Goal: Task Accomplishment & Management: Manage account settings

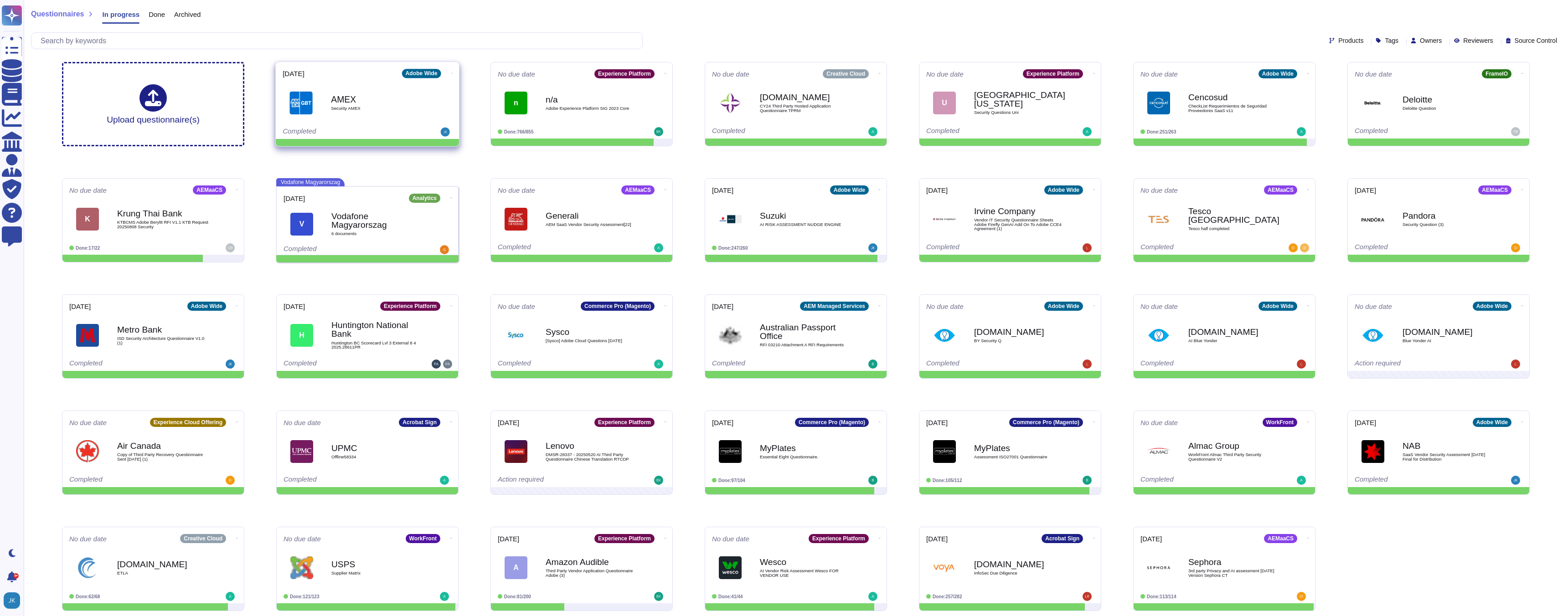
click at [451, 73] on icon at bounding box center [452, 73] width 2 height 1
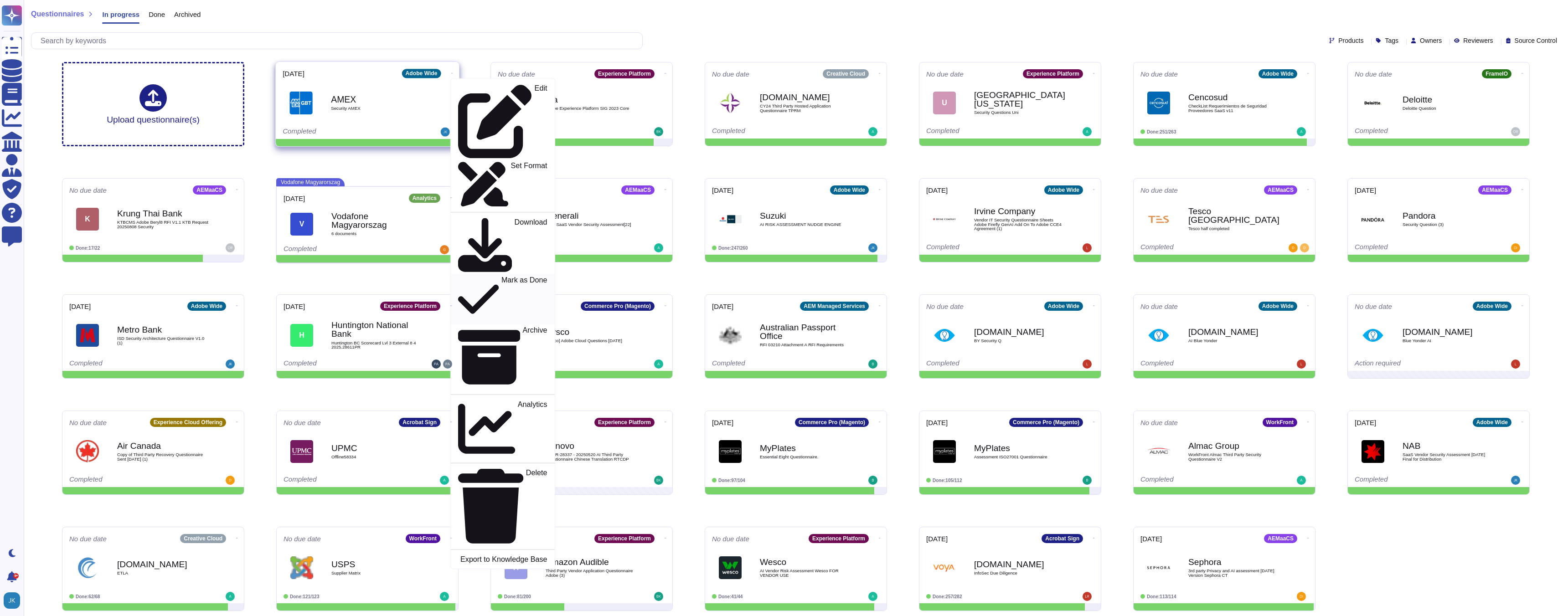
click at [501, 276] on p "Mark as Done" at bounding box center [524, 299] width 46 height 46
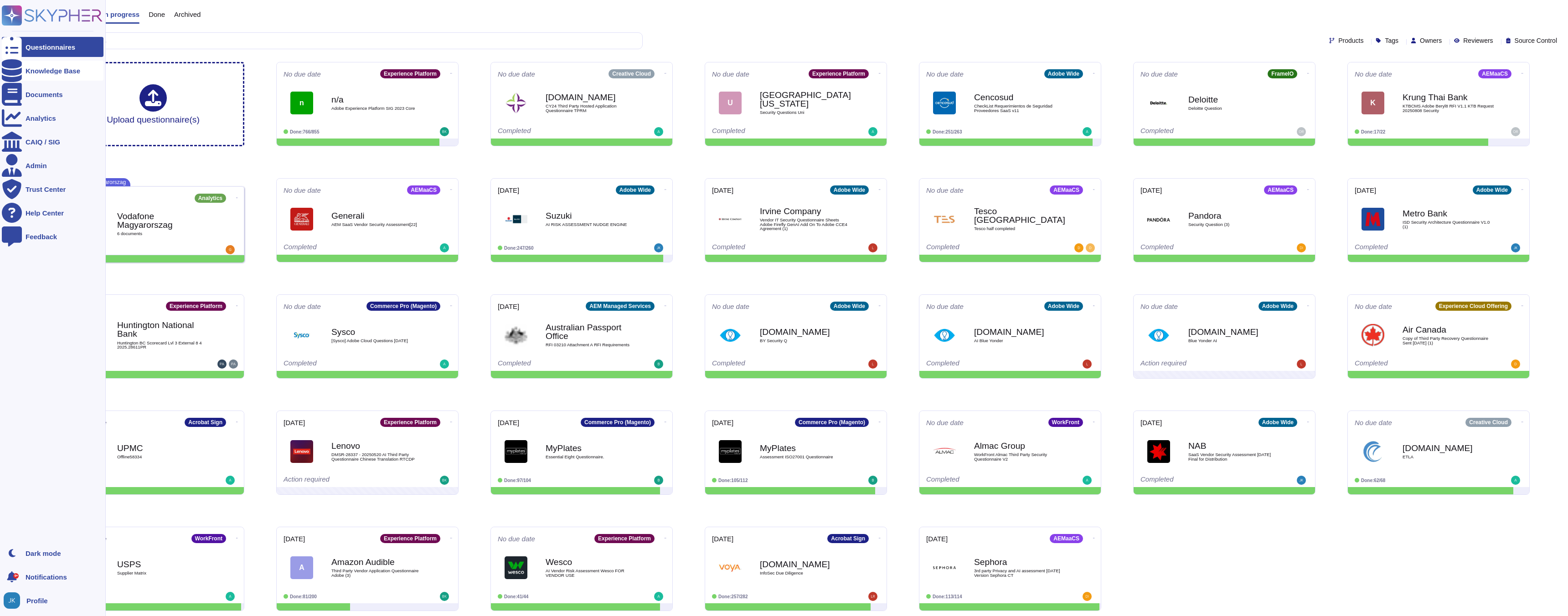
click at [15, 72] on icon at bounding box center [12, 71] width 20 height 23
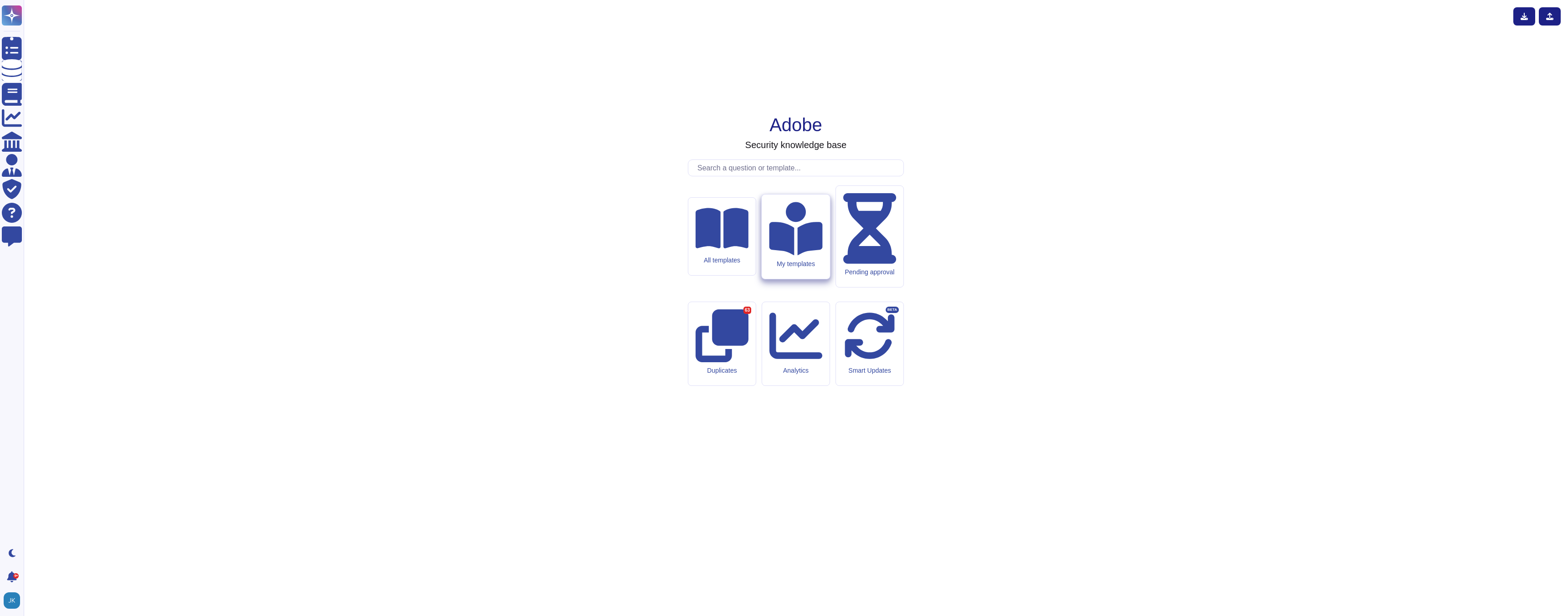
click at [788, 268] on div "My templates" at bounding box center [795, 264] width 53 height 8
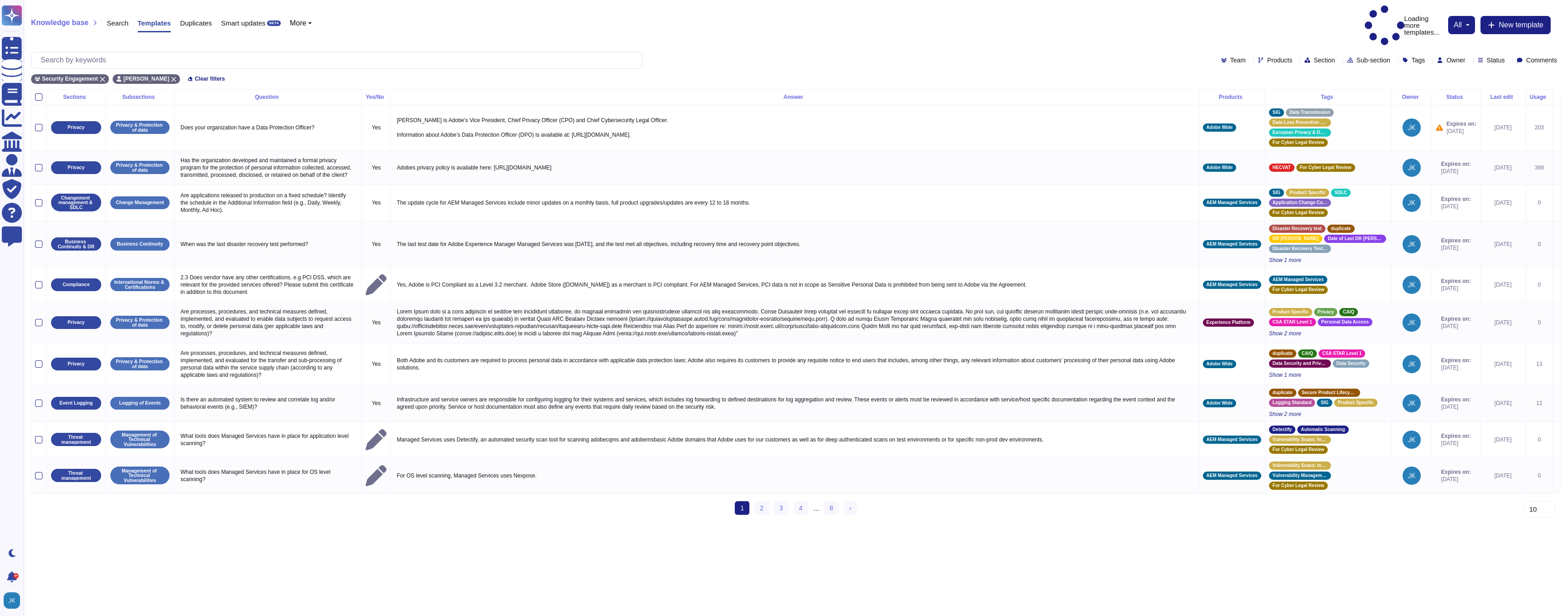
click at [1466, 97] on icon at bounding box center [1466, 97] width 0 height 0
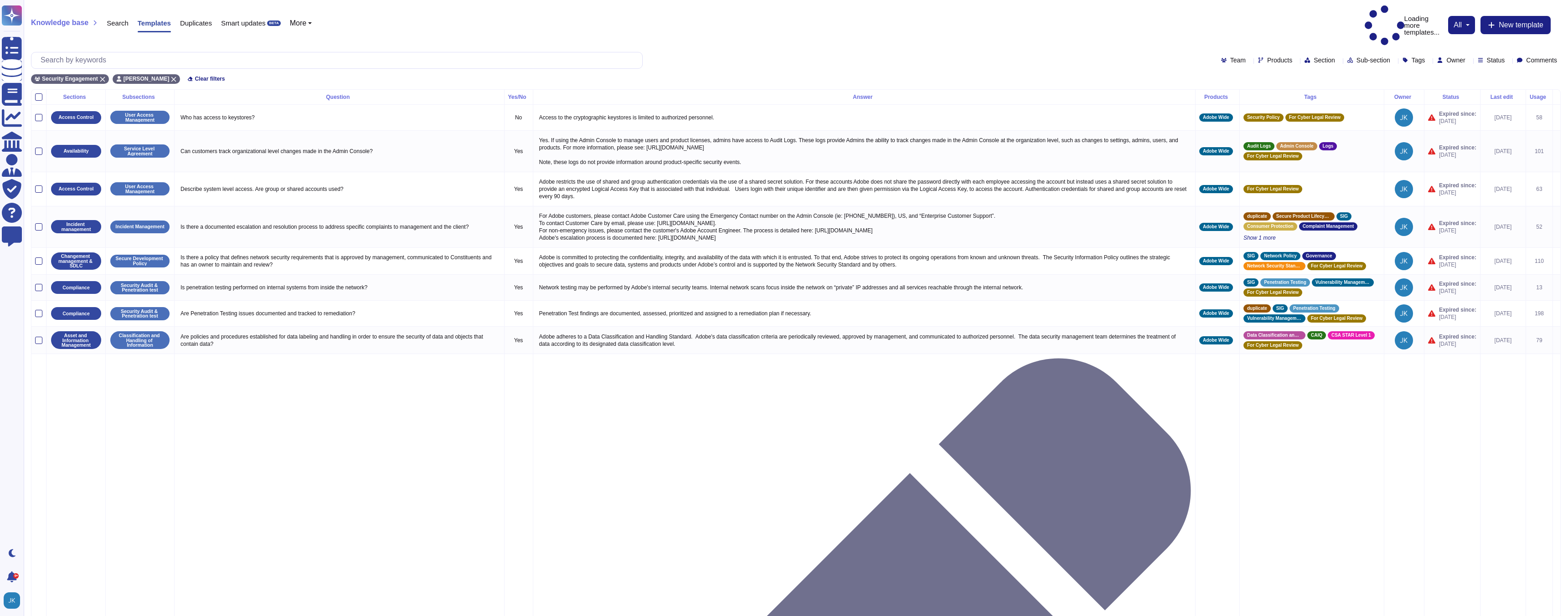
click at [1454, 94] on div "Status" at bounding box center [1452, 97] width 48 height 6
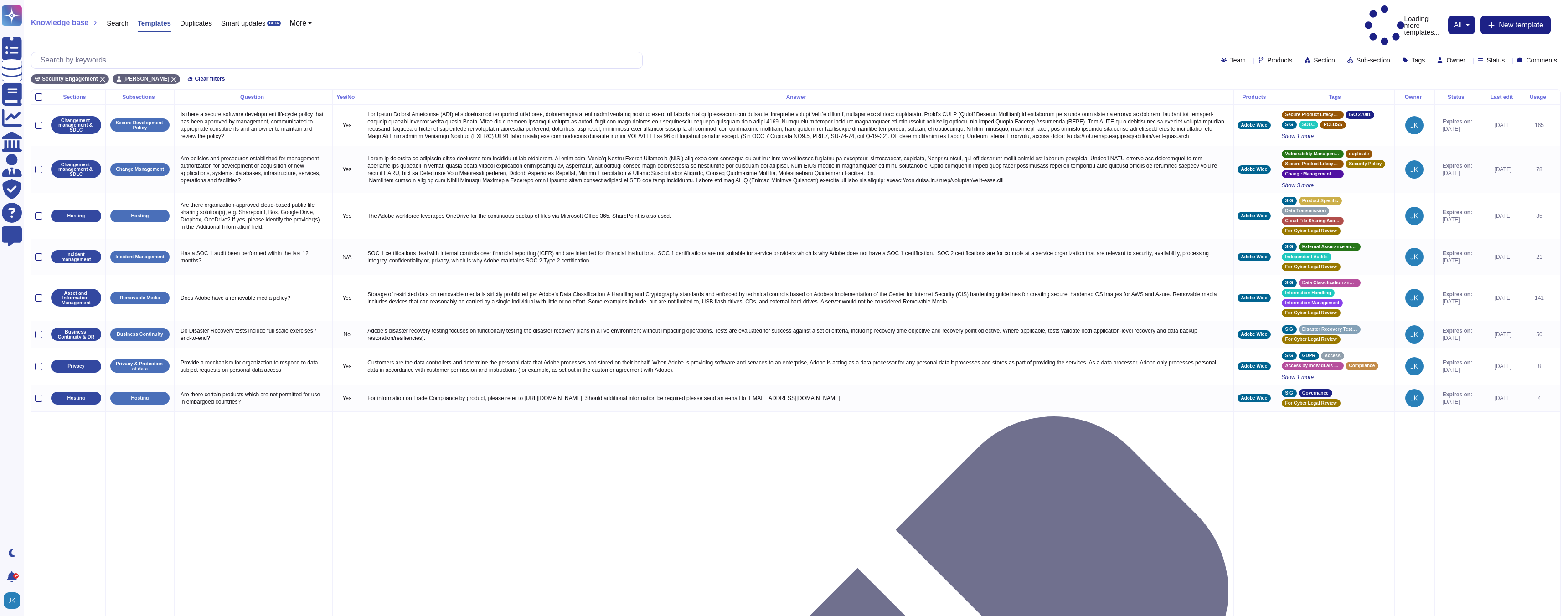
click at [1453, 94] on div "Status" at bounding box center [1457, 97] width 38 height 6
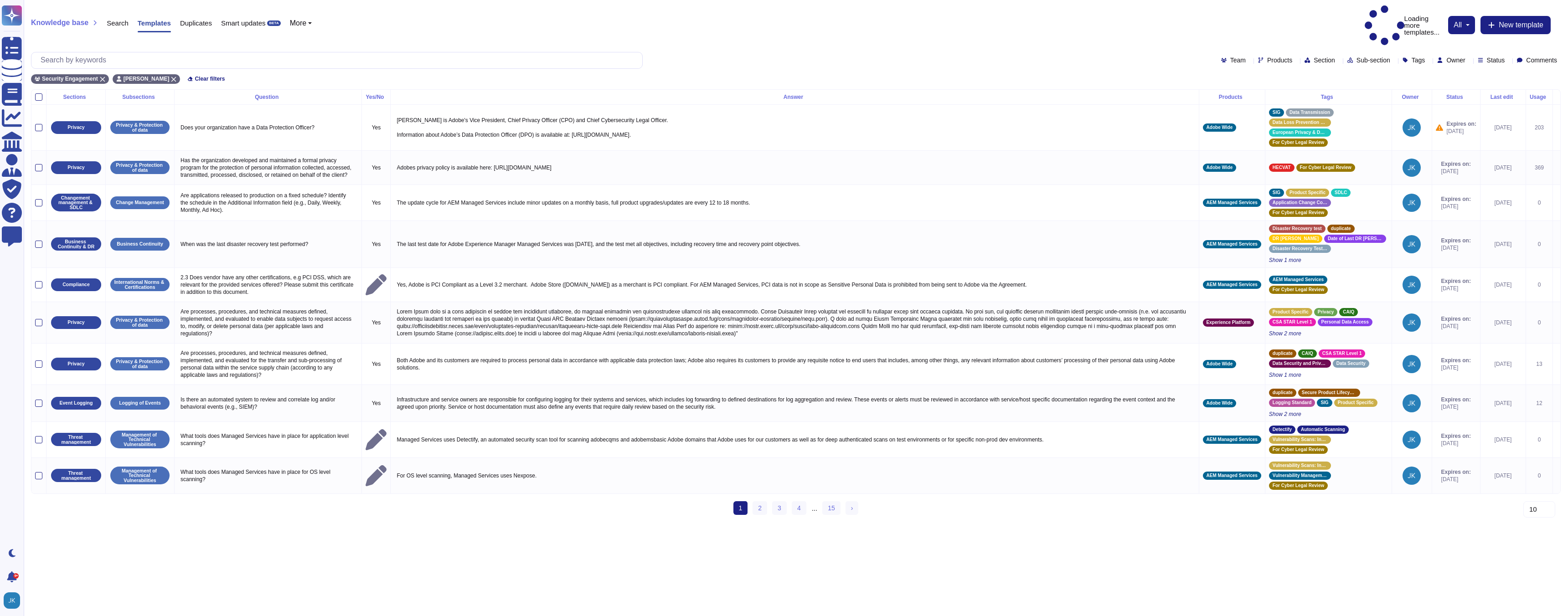
click at [1466, 97] on icon at bounding box center [1466, 97] width 0 height 0
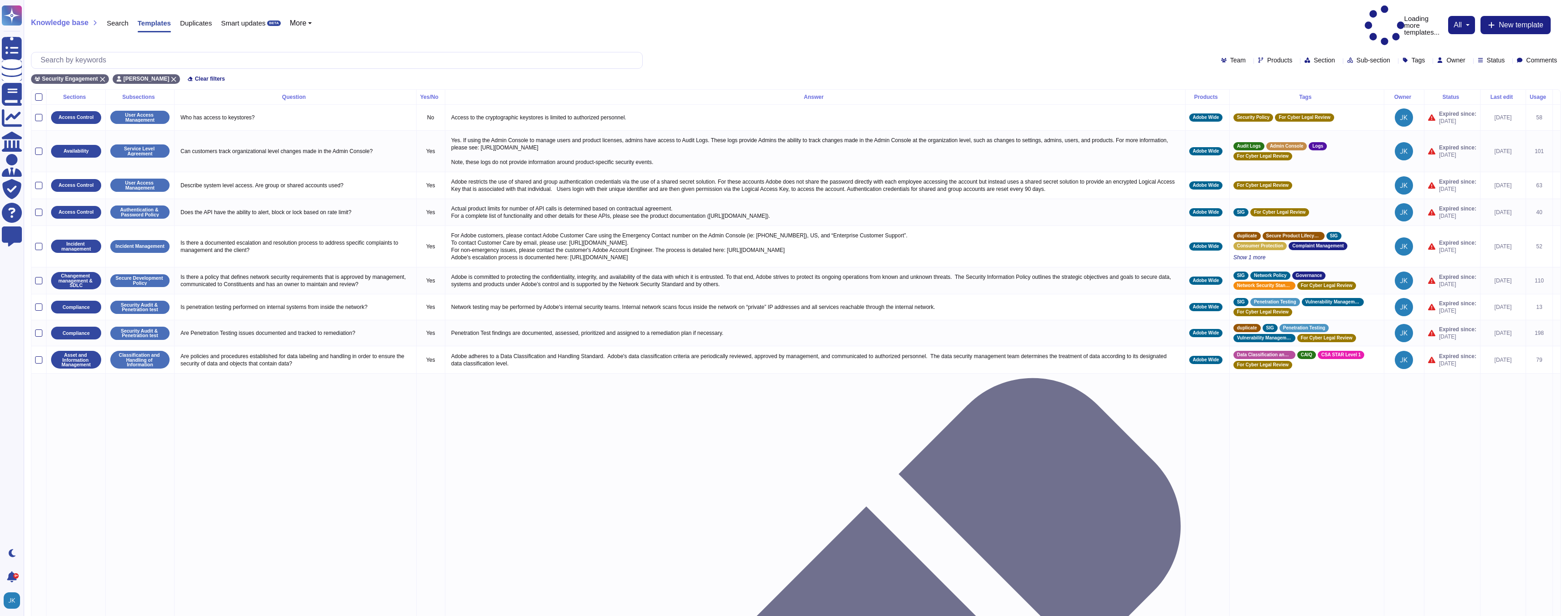
click at [1469, 60] on icon at bounding box center [1469, 60] width 0 height 0
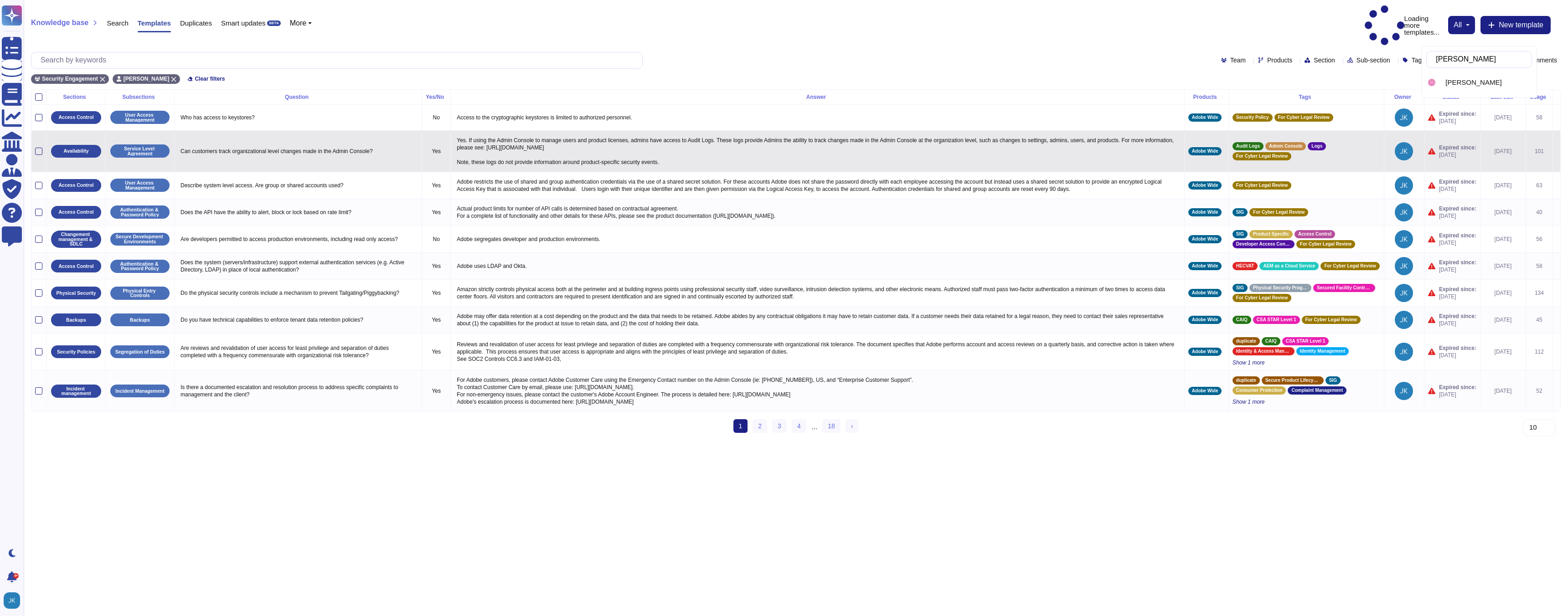
type input "[PERSON_NAME]"
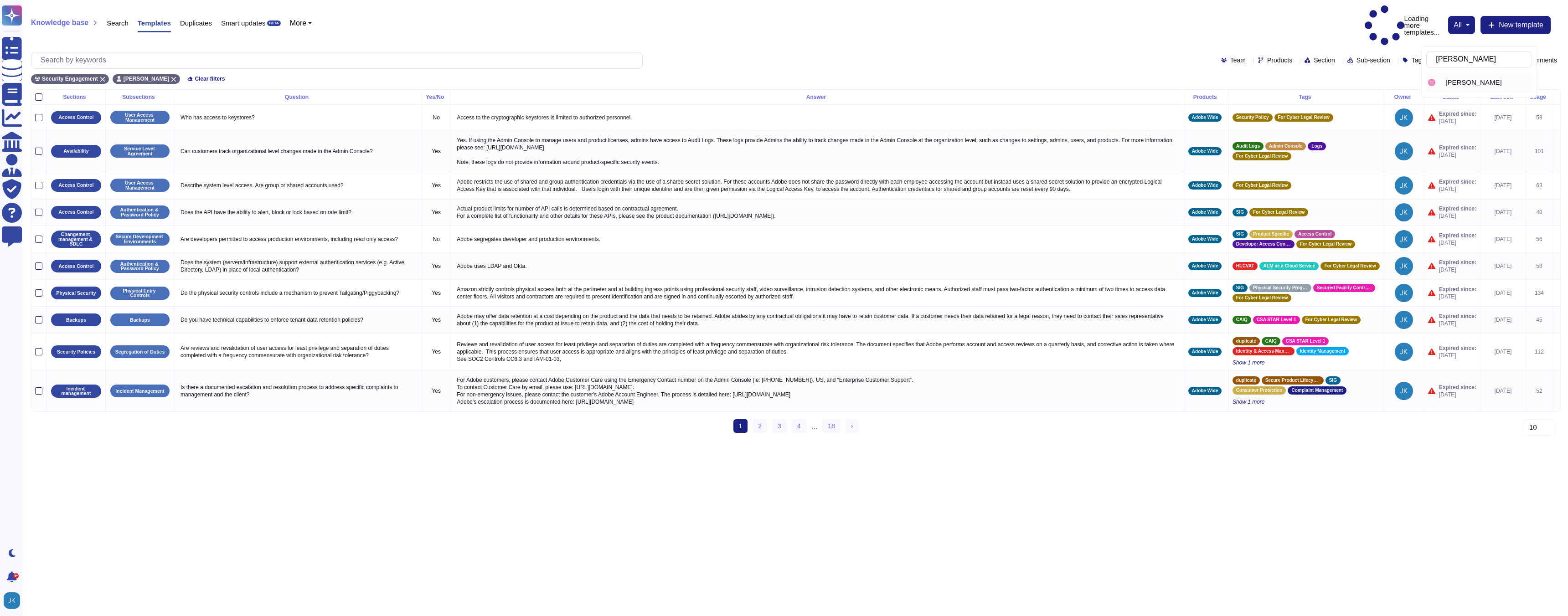
click at [1447, 81] on span "[PERSON_NAME]" at bounding box center [1473, 82] width 56 height 8
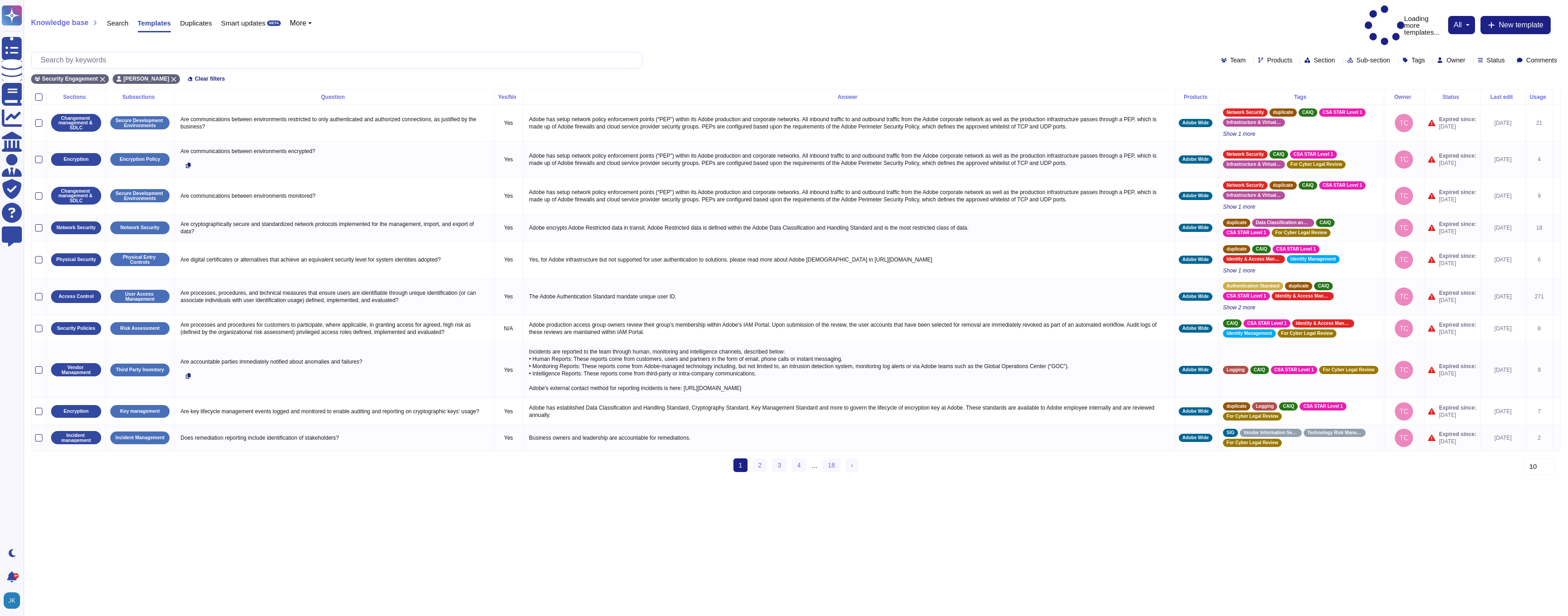
click at [1496, 56] on div "Status" at bounding box center [1493, 60] width 31 height 7
click at [1470, 107] on div at bounding box center [1470, 106] width 7 height 7
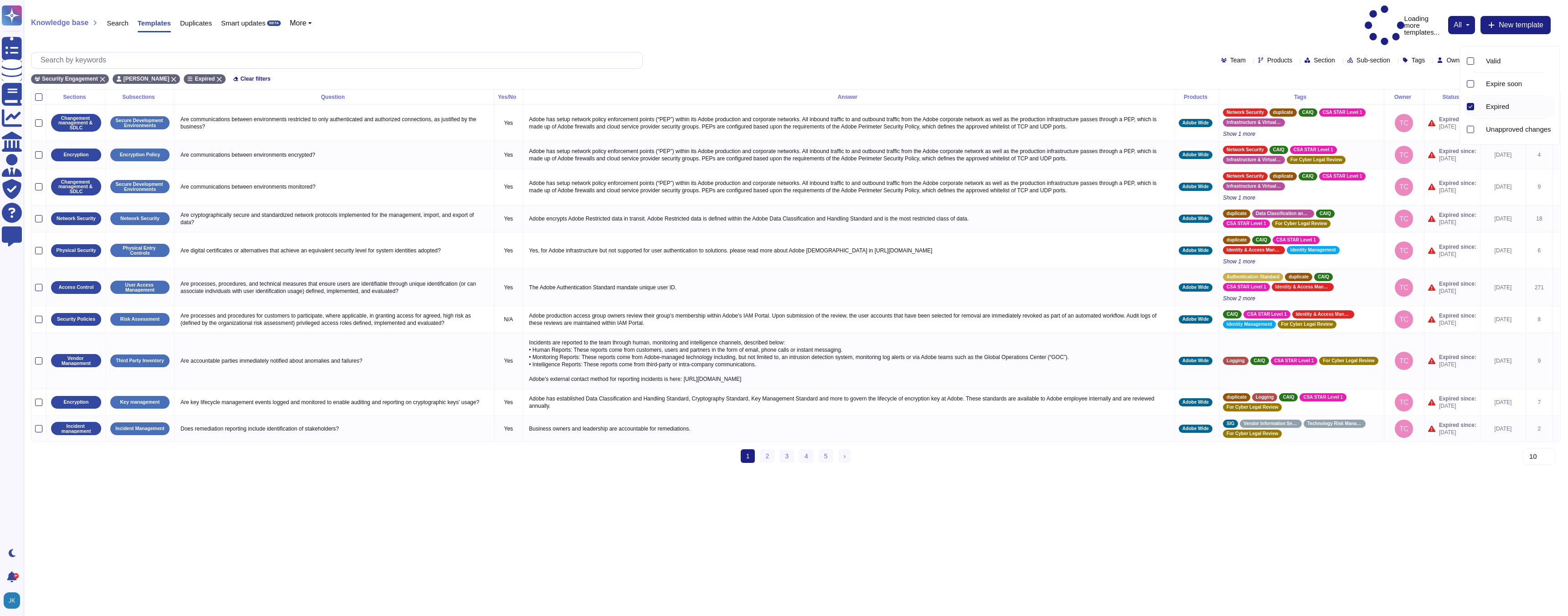
click at [1357, 69] on div "Security Engagement [PERSON_NAME] Expired Clear filters" at bounding box center [795, 76] width 1529 height 15
click at [1367, 57] on div "Sub-section" at bounding box center [1370, 60] width 46 height 7
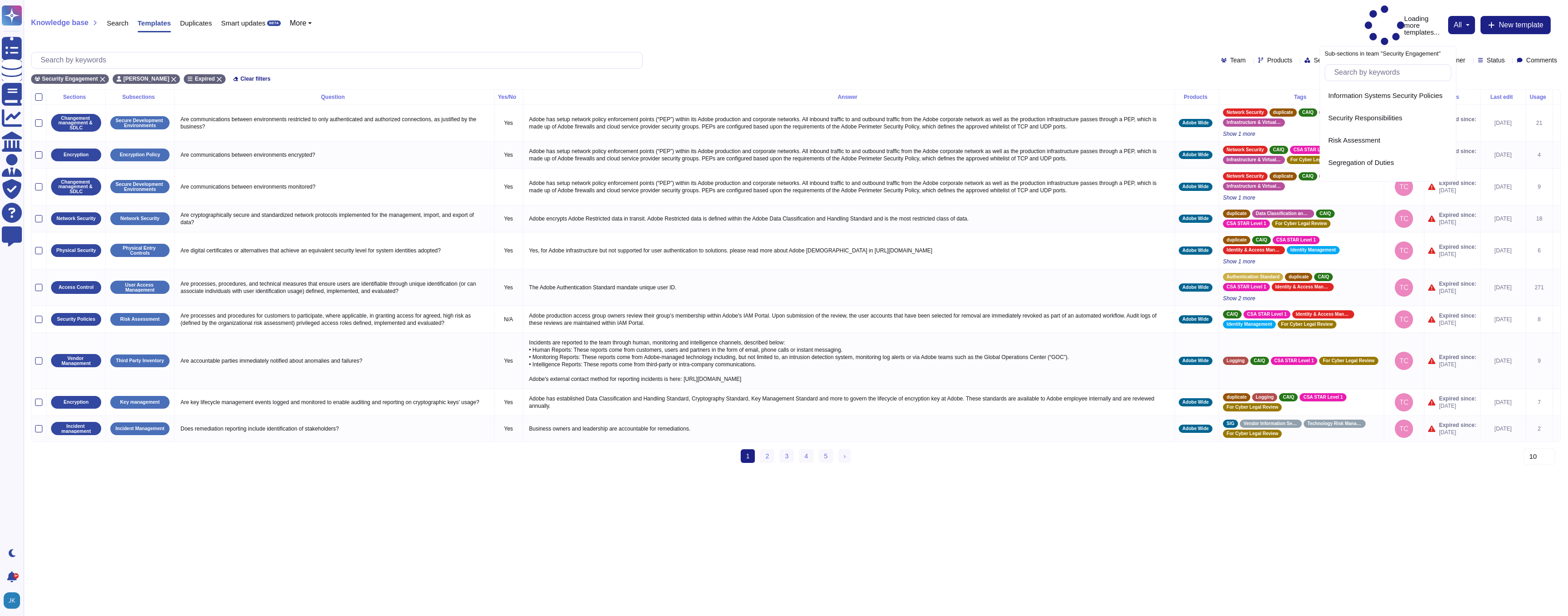
click at [1367, 57] on div "Sub-section" at bounding box center [1370, 60] width 46 height 7
click at [1305, 57] on div "Section" at bounding box center [1321, 60] width 34 height 7
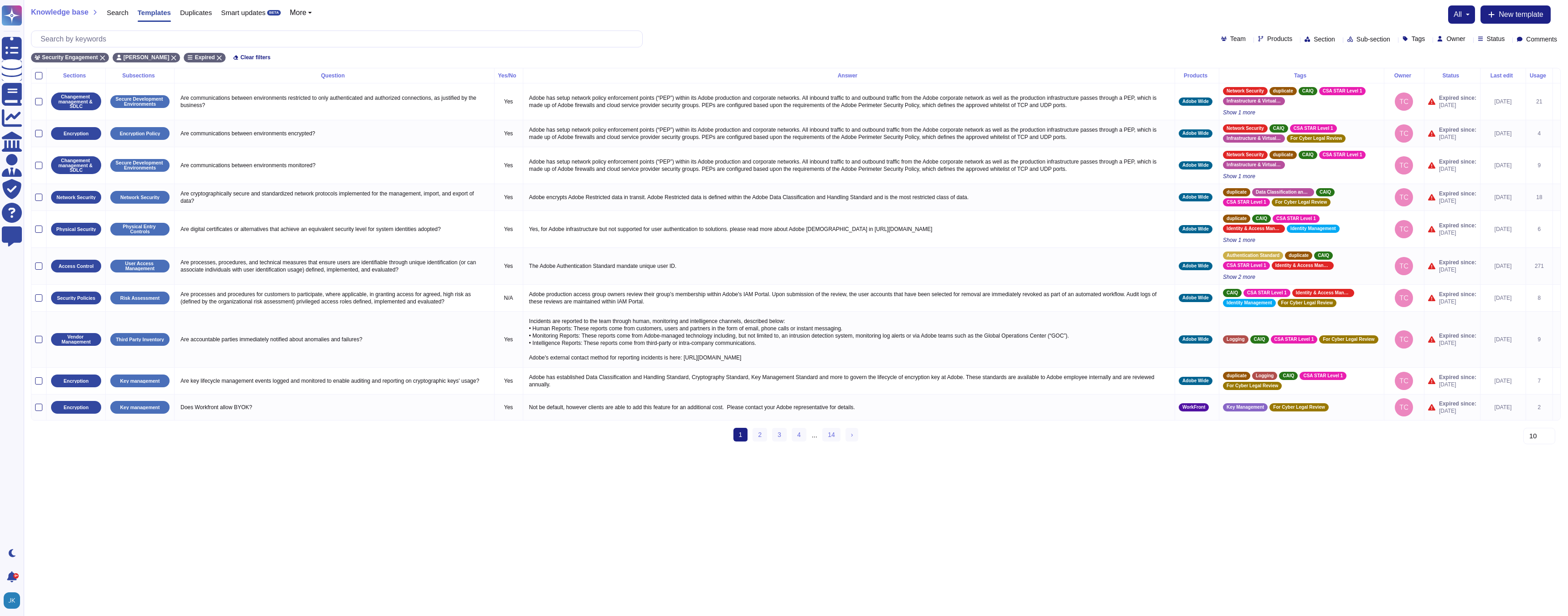
click at [1296, 42] on div at bounding box center [1296, 38] width 0 height 7
click at [1230, 153] on div at bounding box center [1229, 153] width 7 height 7
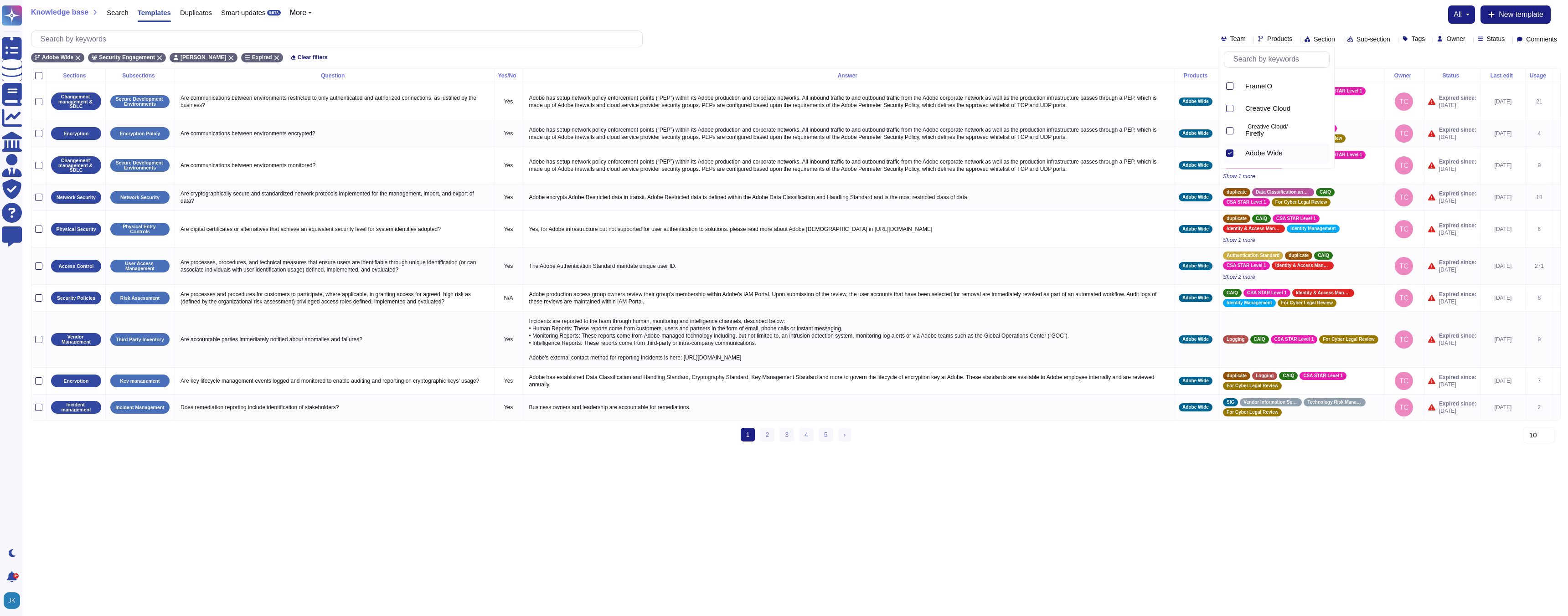
click at [1033, 449] on html "Questionnaires Knowledge Base Documents Analytics CAIQ / SIG Admin Trust Center…" at bounding box center [784, 224] width 1568 height 449
click at [39, 78] on div at bounding box center [39, 75] width 7 height 7
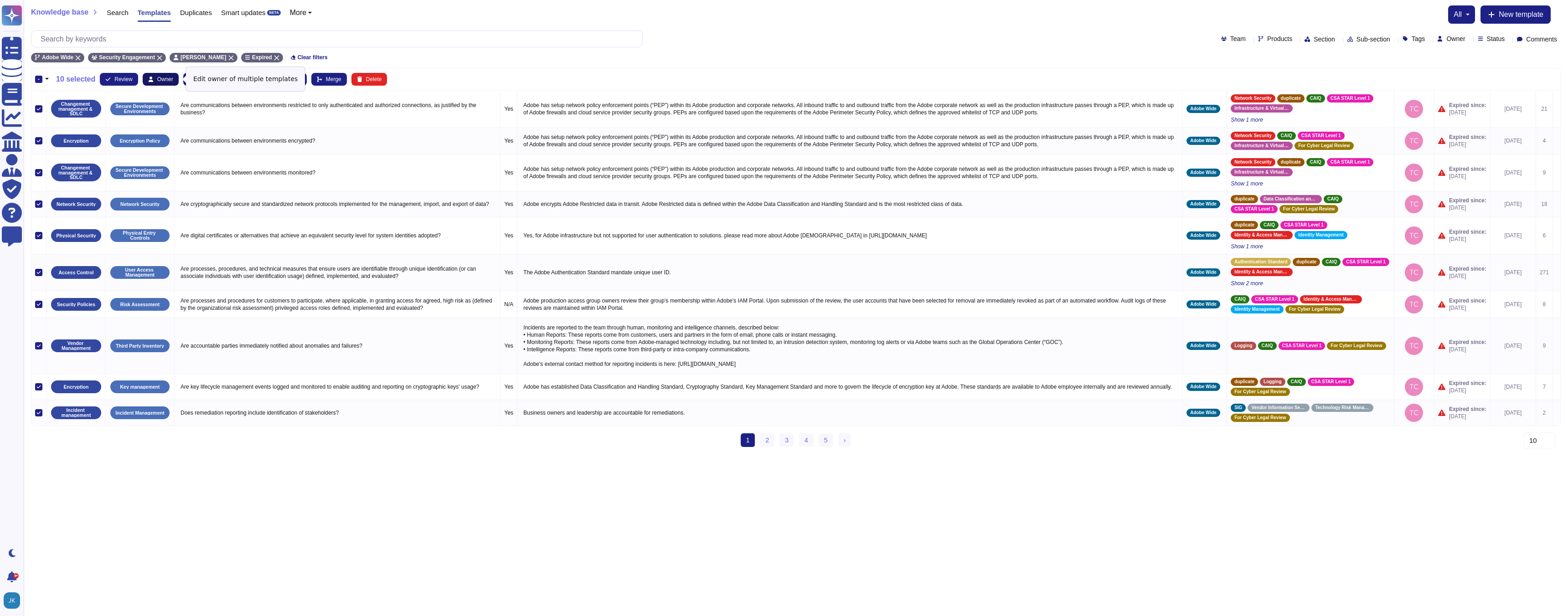
click at [160, 80] on span "Owner" at bounding box center [165, 79] width 16 height 6
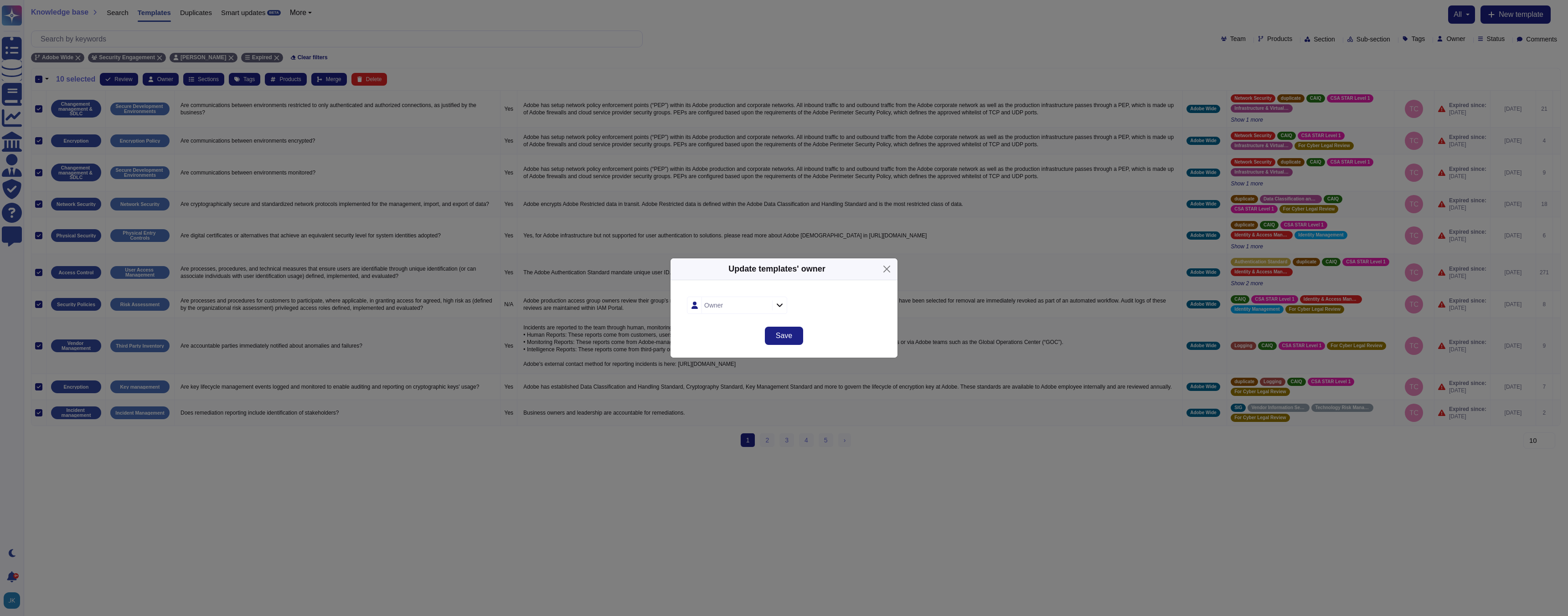
click at [777, 307] on icon at bounding box center [779, 305] width 7 height 8
type input "[PERSON_NAME]"
click at [720, 355] on span "[PERSON_NAME]" at bounding box center [739, 354] width 56 height 8
click at [786, 334] on span "Save" at bounding box center [784, 336] width 17 height 7
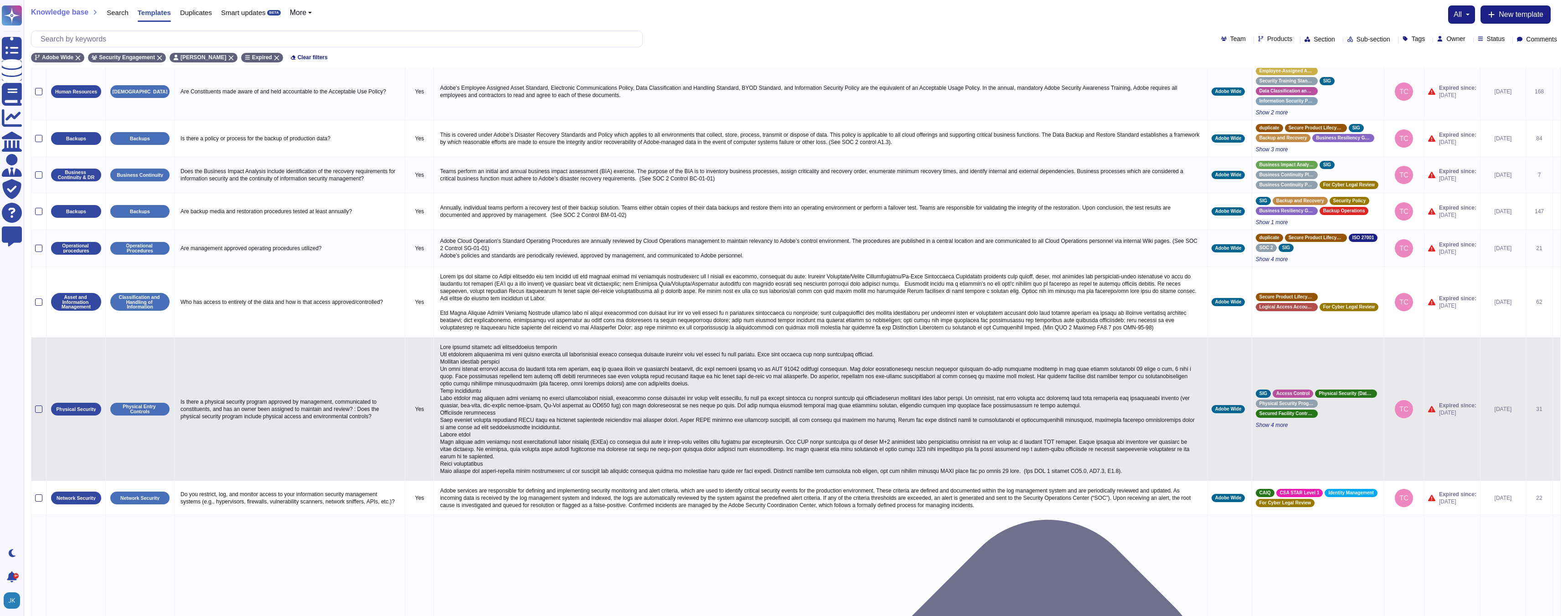
scroll to position [54, 0]
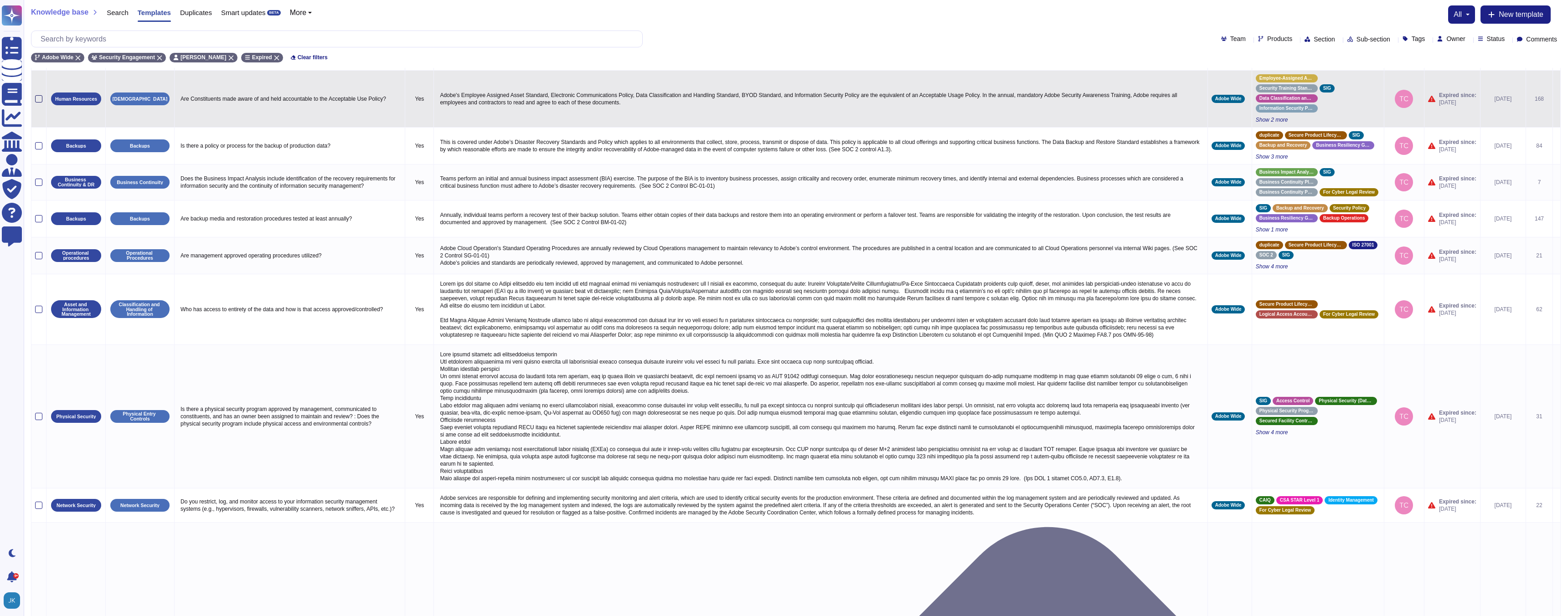
click at [39, 99] on div at bounding box center [39, 98] width 7 height 7
click at [0, 0] on input "checkbox" at bounding box center [0, 0] width 0 height 0
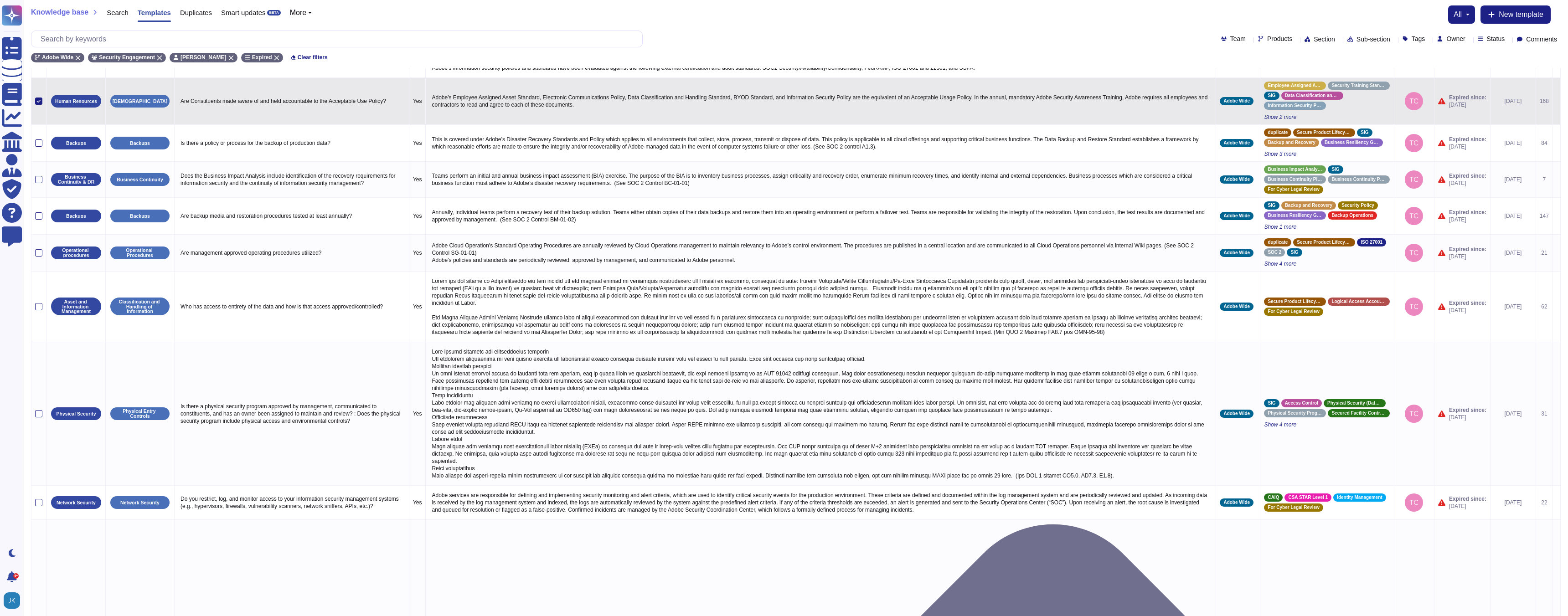
click at [40, 103] on icon at bounding box center [39, 101] width 4 height 4
click at [0, 0] on input "checkbox" at bounding box center [0, 0] width 0 height 0
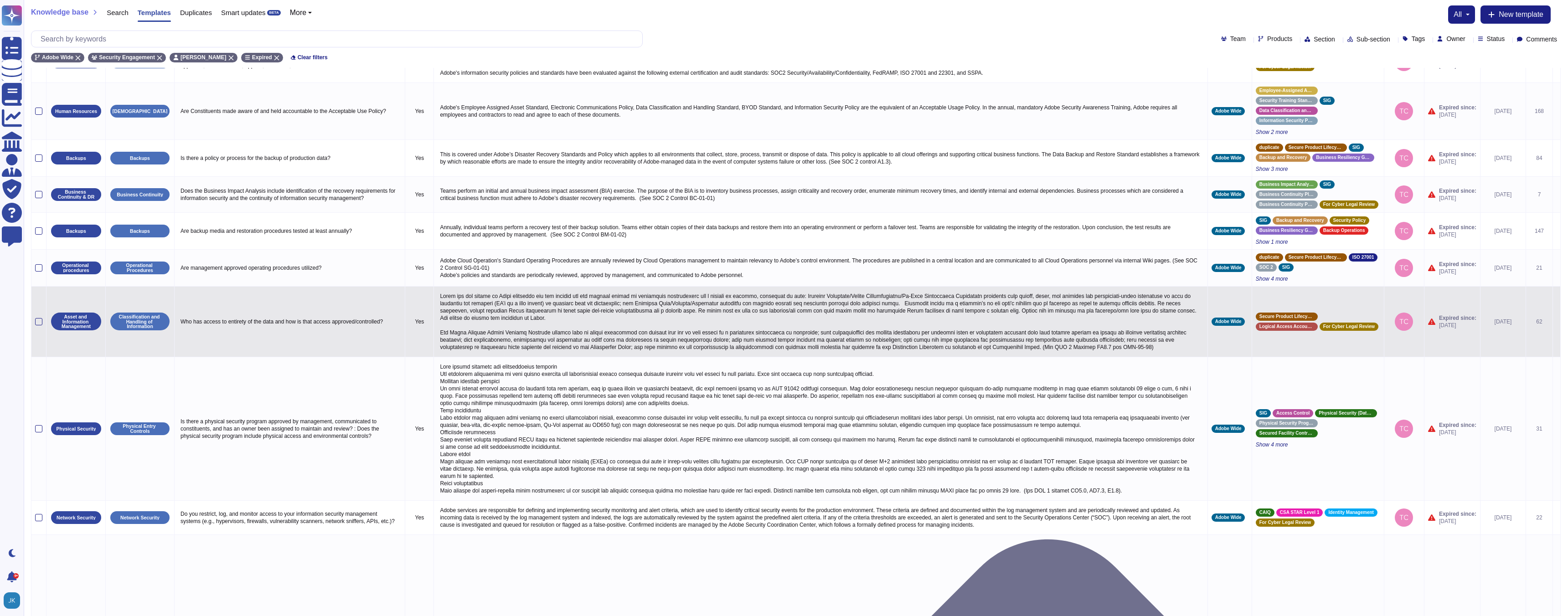
scroll to position [0, 0]
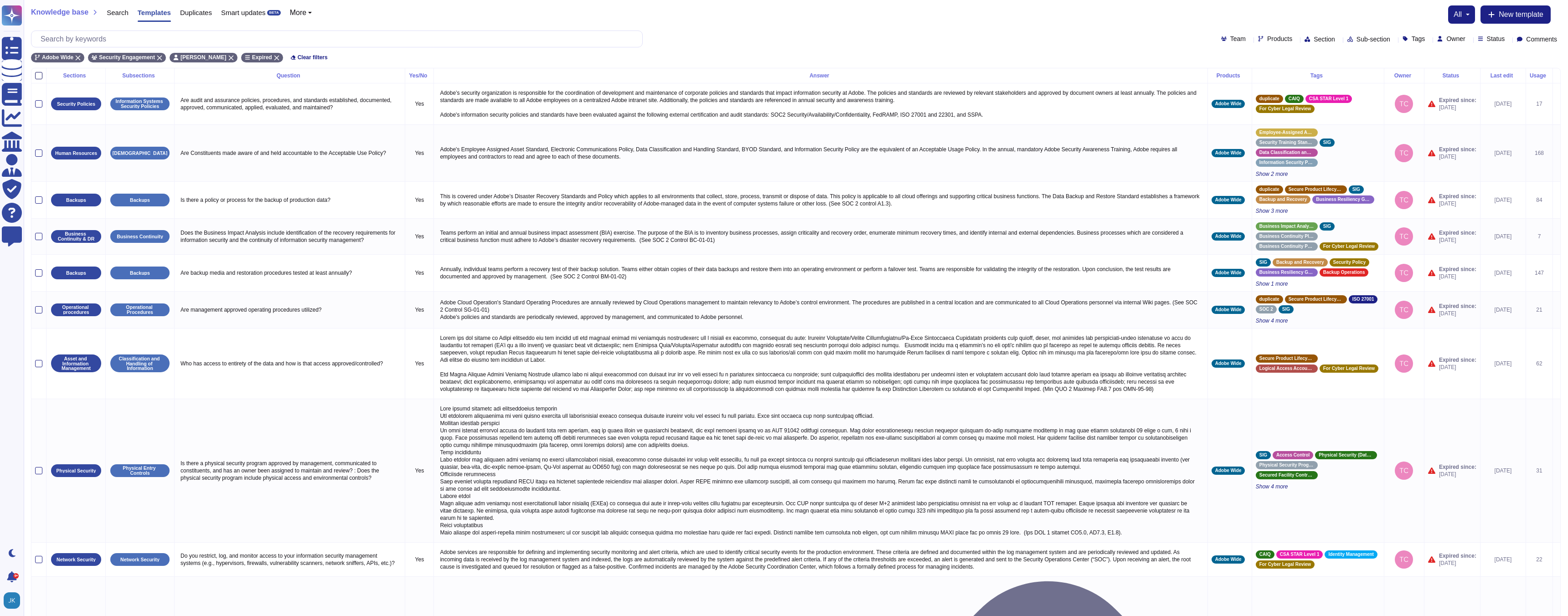
click at [38, 74] on div at bounding box center [39, 75] width 7 height 7
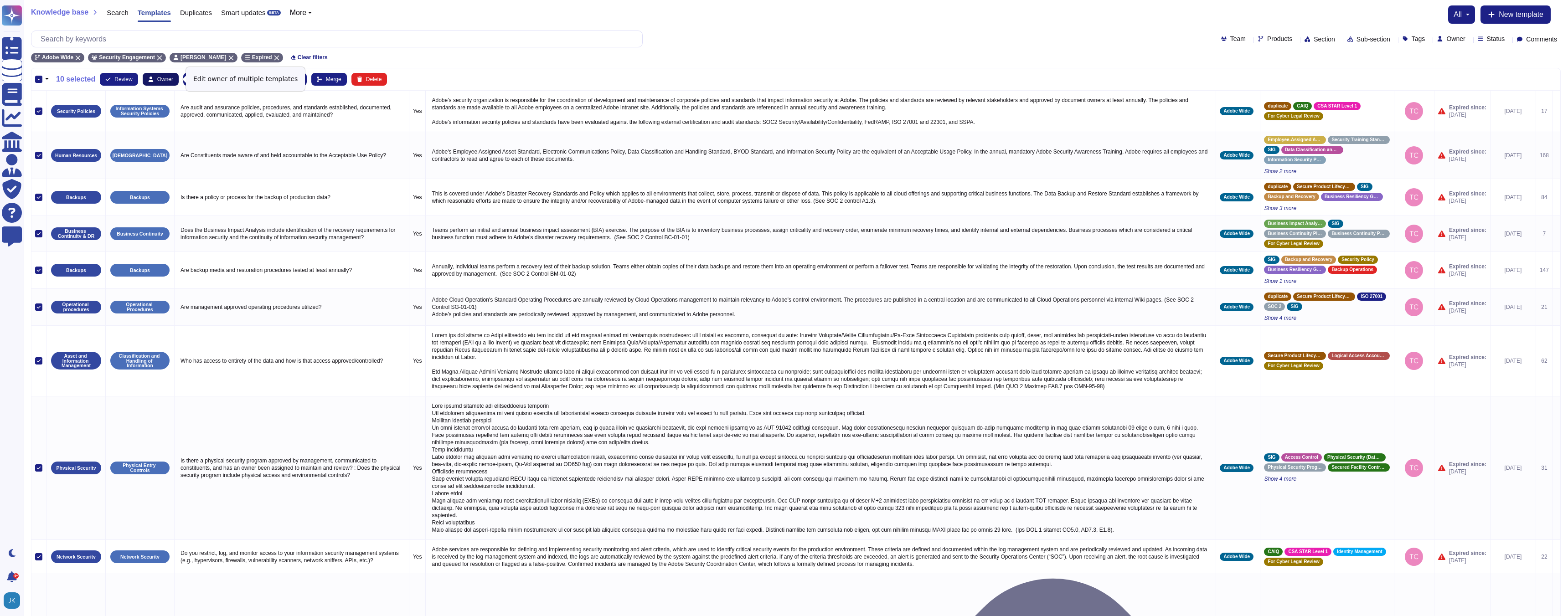
click at [168, 78] on span "Owner" at bounding box center [165, 79] width 16 height 6
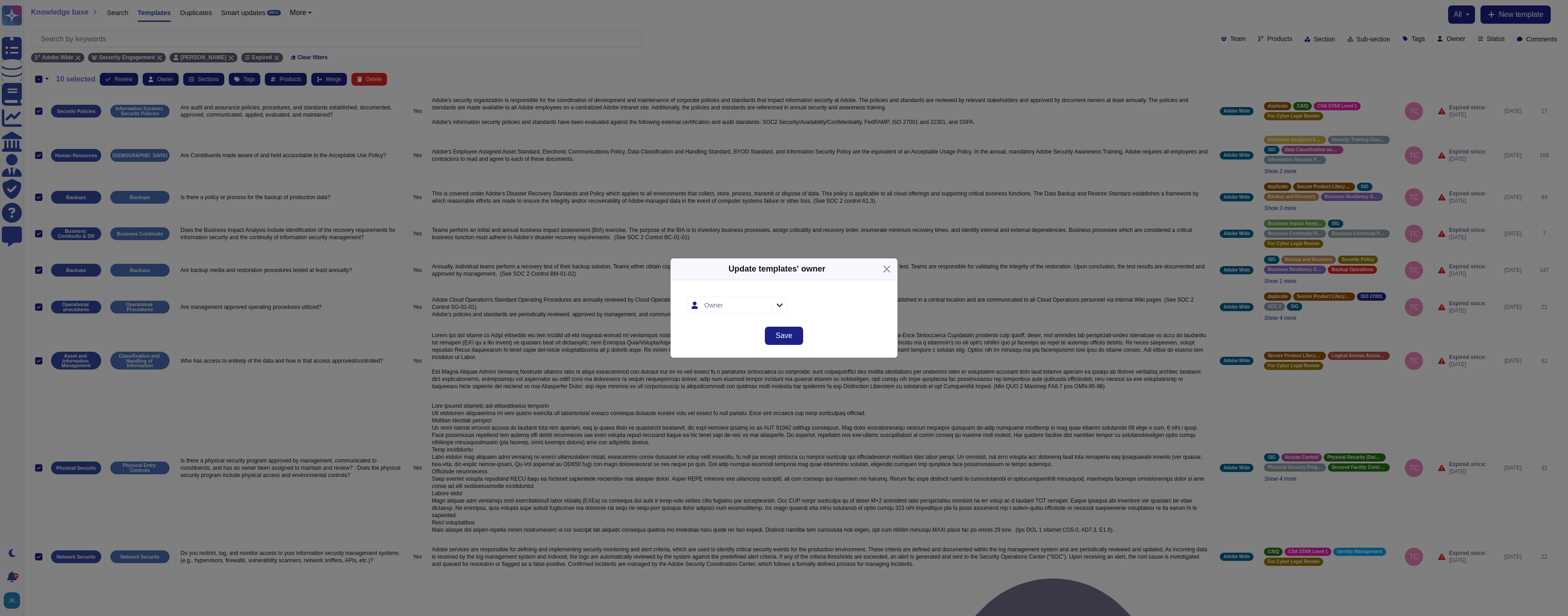
click at [782, 305] on icon at bounding box center [779, 305] width 7 height 8
type input "[PERSON_NAME]"
click at [727, 356] on span "[PERSON_NAME]" at bounding box center [739, 354] width 56 height 8
click at [784, 334] on span "Save" at bounding box center [784, 336] width 17 height 7
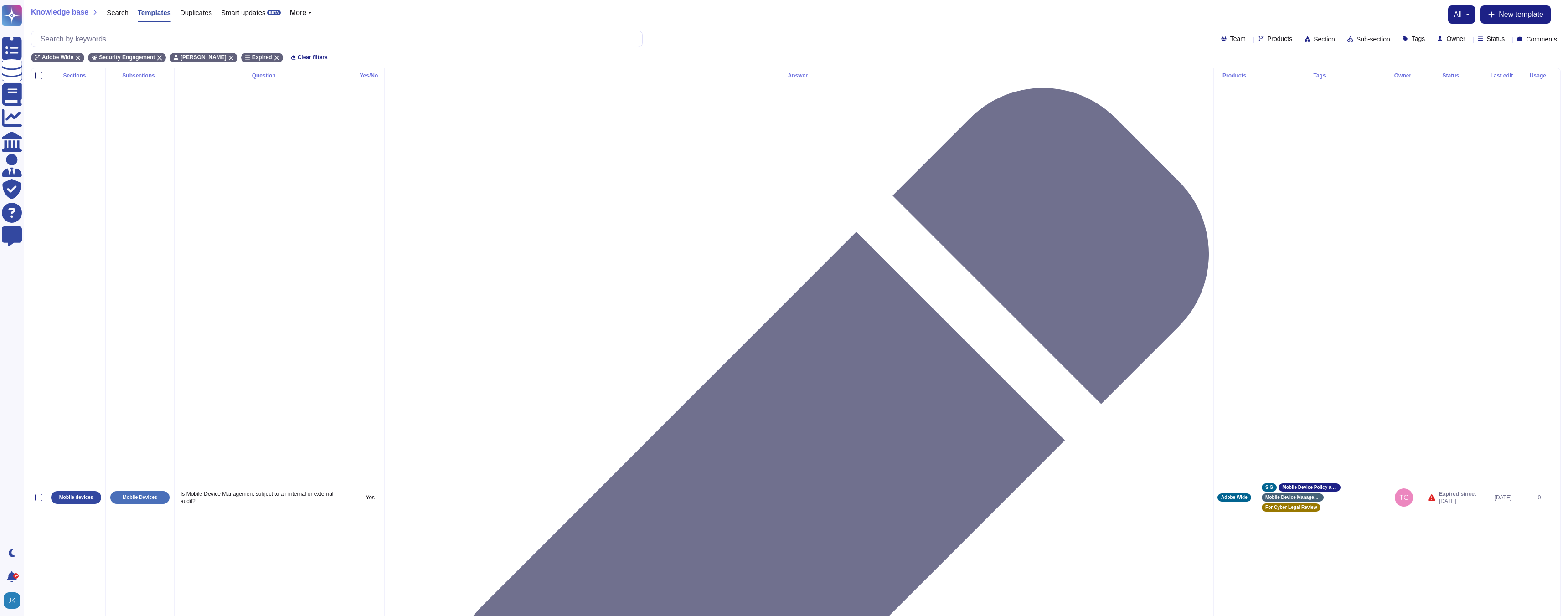
click at [40, 76] on div at bounding box center [39, 75] width 7 height 7
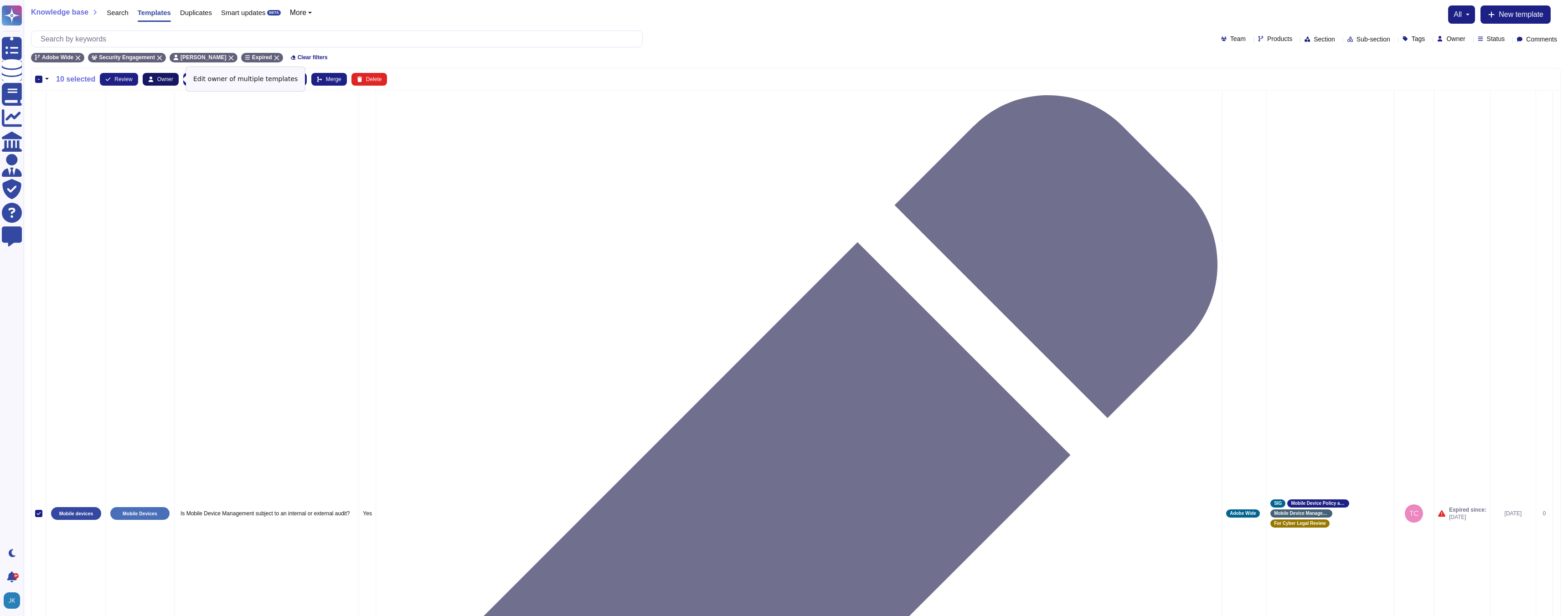
click at [167, 82] on button "Owner" at bounding box center [160, 80] width 36 height 13
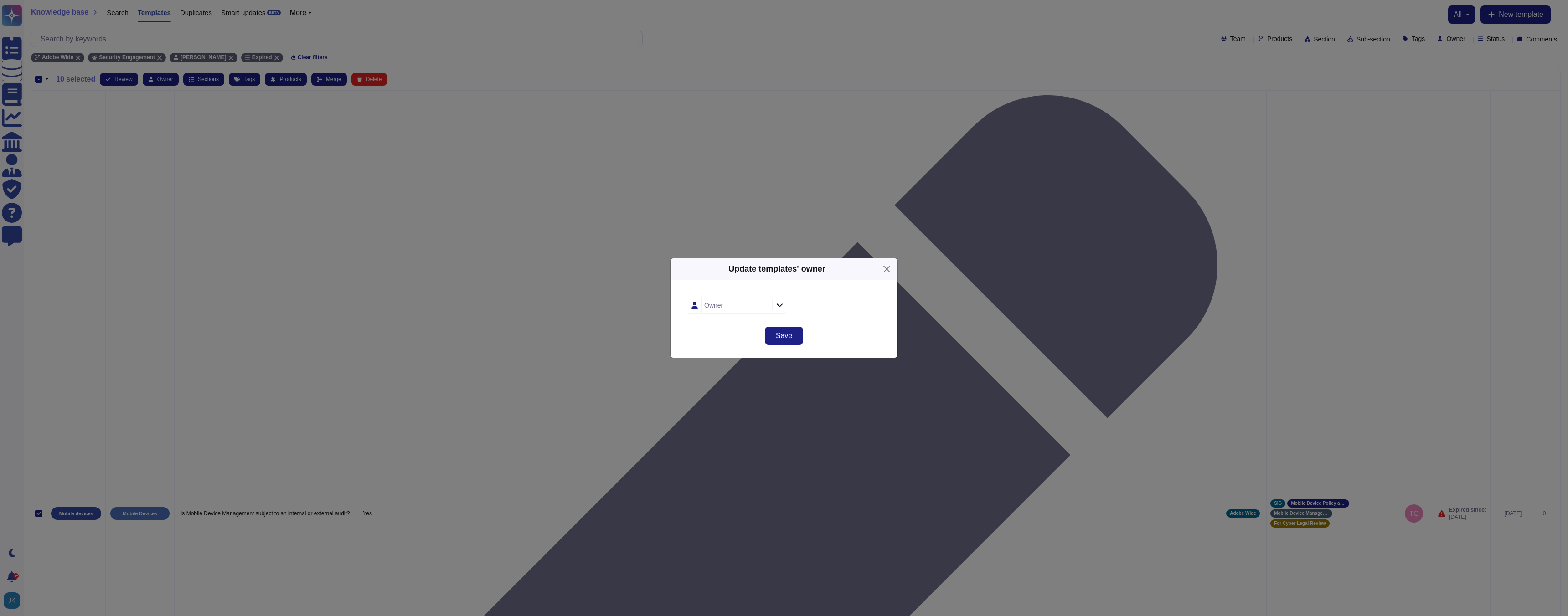
click at [777, 306] on icon at bounding box center [779, 305] width 7 height 8
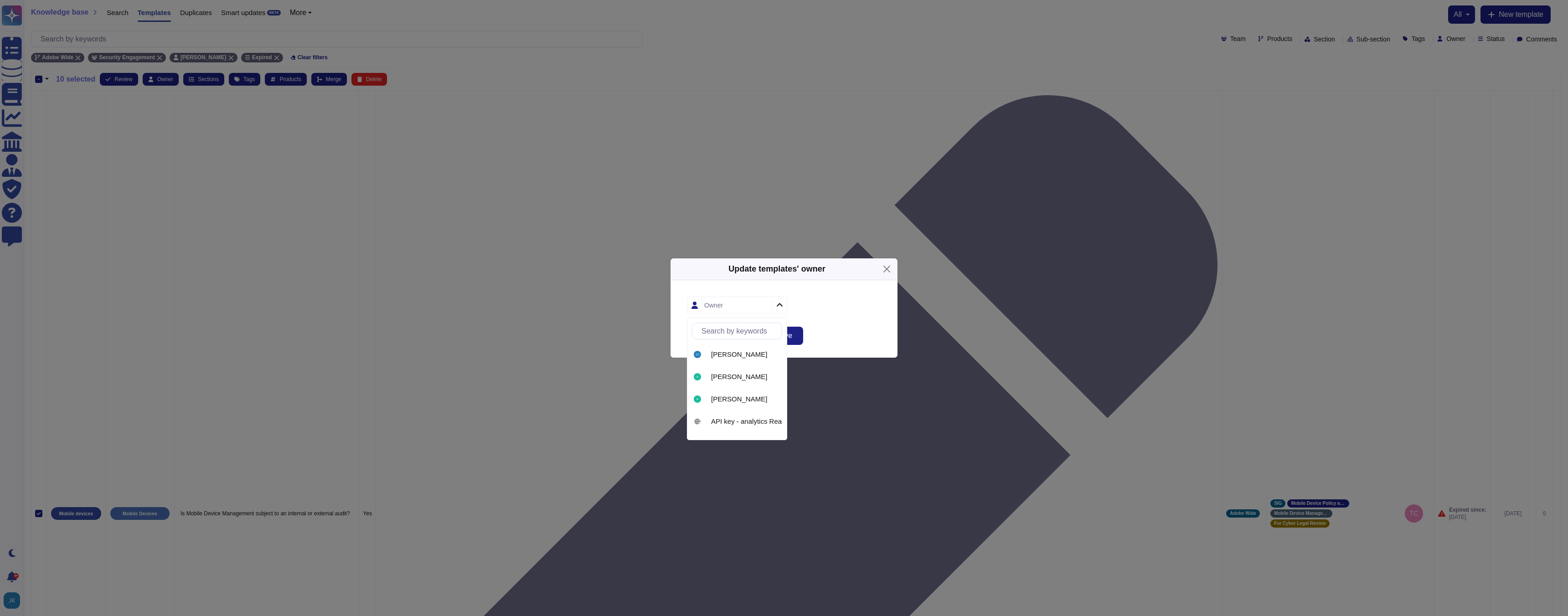
click at [722, 334] on input "text" at bounding box center [739, 330] width 85 height 16
type input "[PERSON_NAME]"
click at [721, 355] on span "[PERSON_NAME]" at bounding box center [739, 354] width 56 height 8
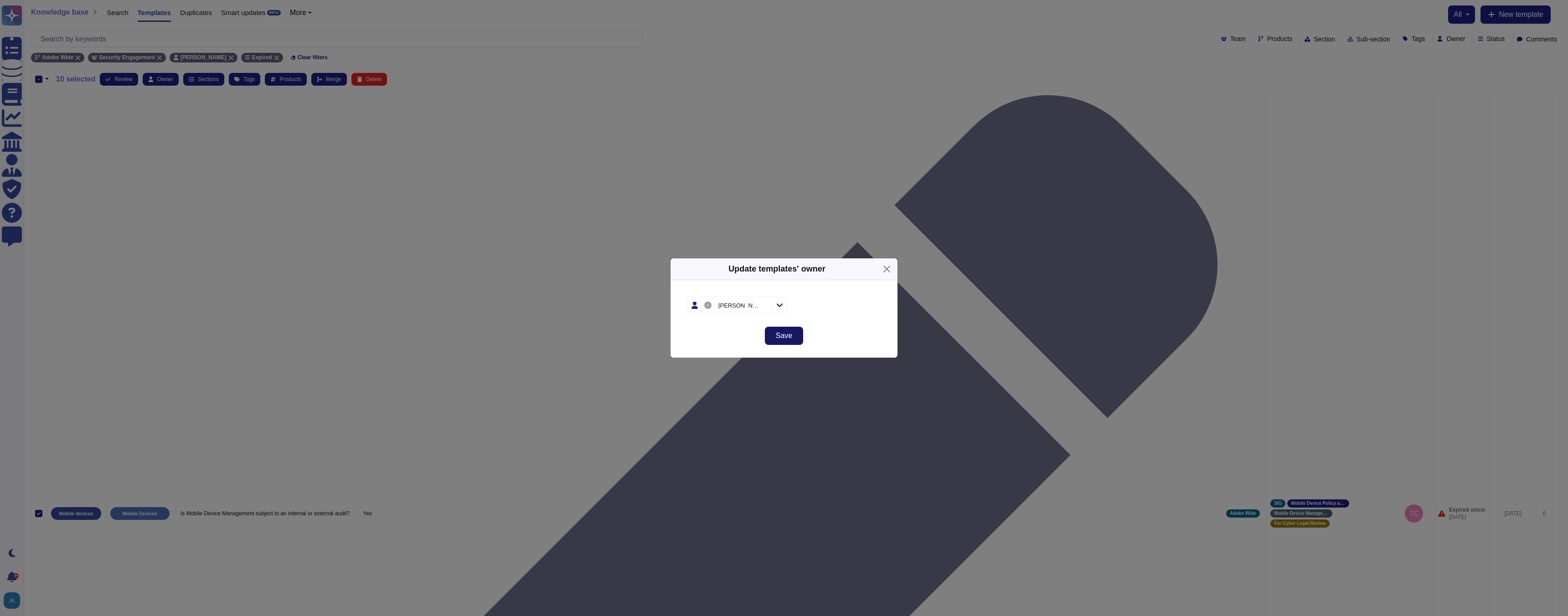
click at [787, 337] on span "Save" at bounding box center [784, 336] width 17 height 7
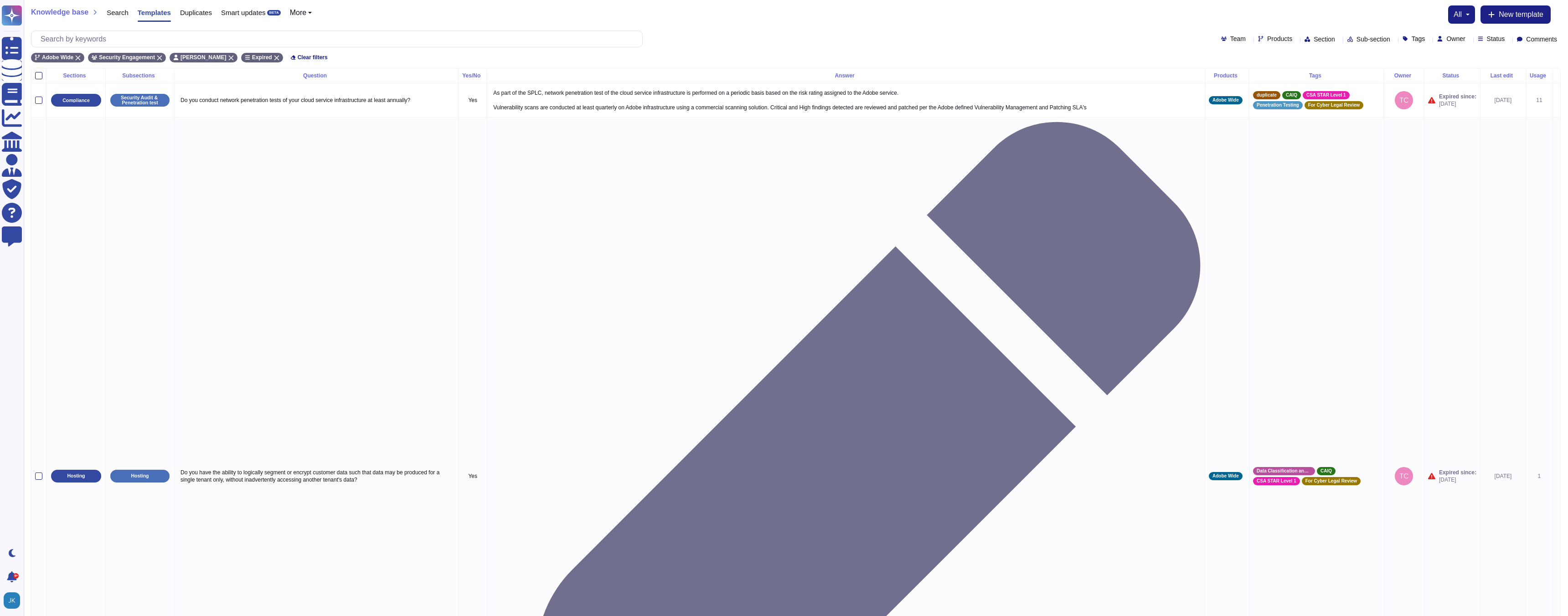
click at [42, 76] on div at bounding box center [39, 75] width 7 height 7
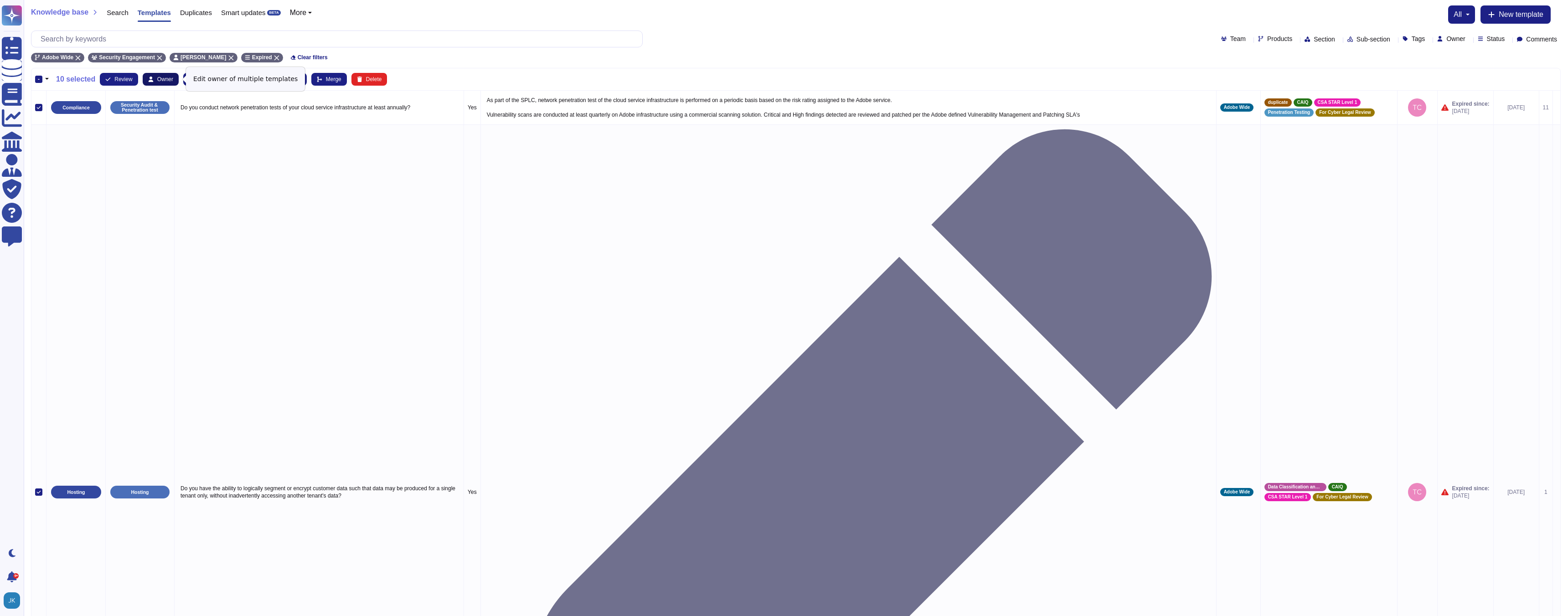
click at [169, 80] on span "Owner" at bounding box center [165, 79] width 16 height 6
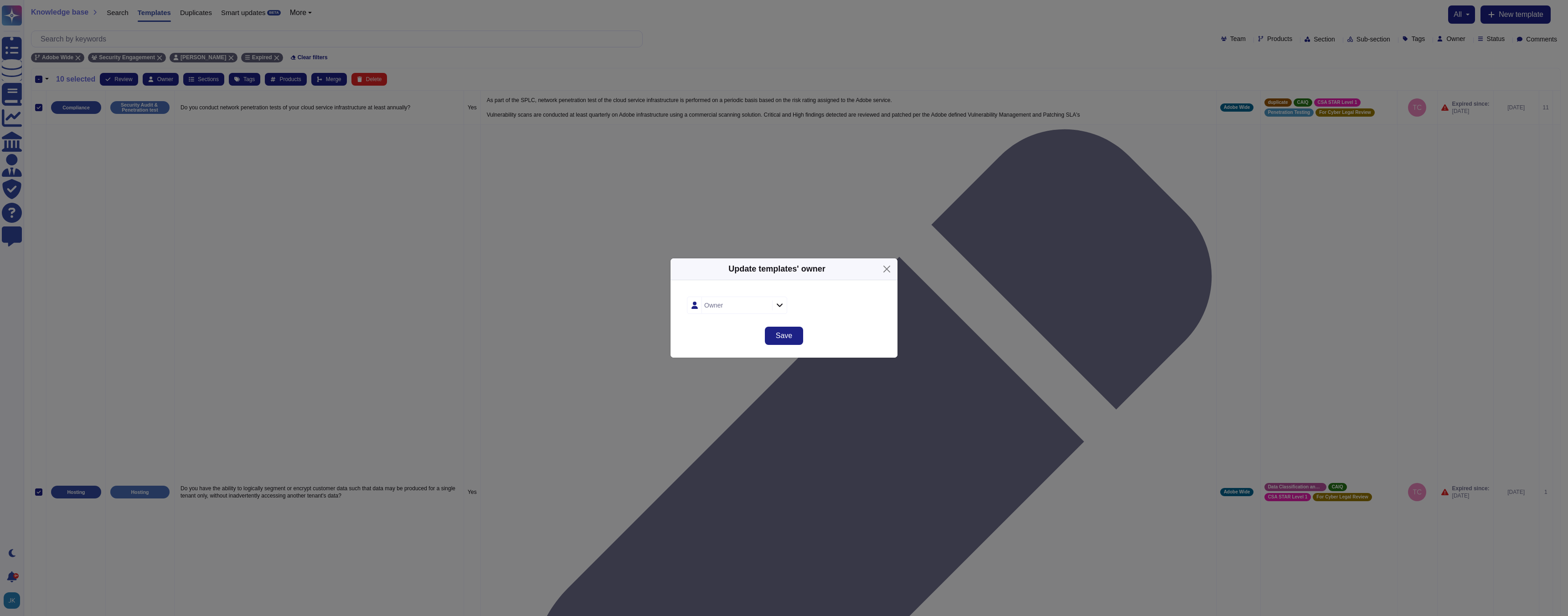
click at [725, 302] on div "Owner" at bounding box center [736, 305] width 68 height 17
type input "[PERSON_NAME]"
click at [719, 357] on span "[PERSON_NAME]" at bounding box center [739, 354] width 56 height 8
click at [780, 334] on span "Save" at bounding box center [784, 336] width 17 height 7
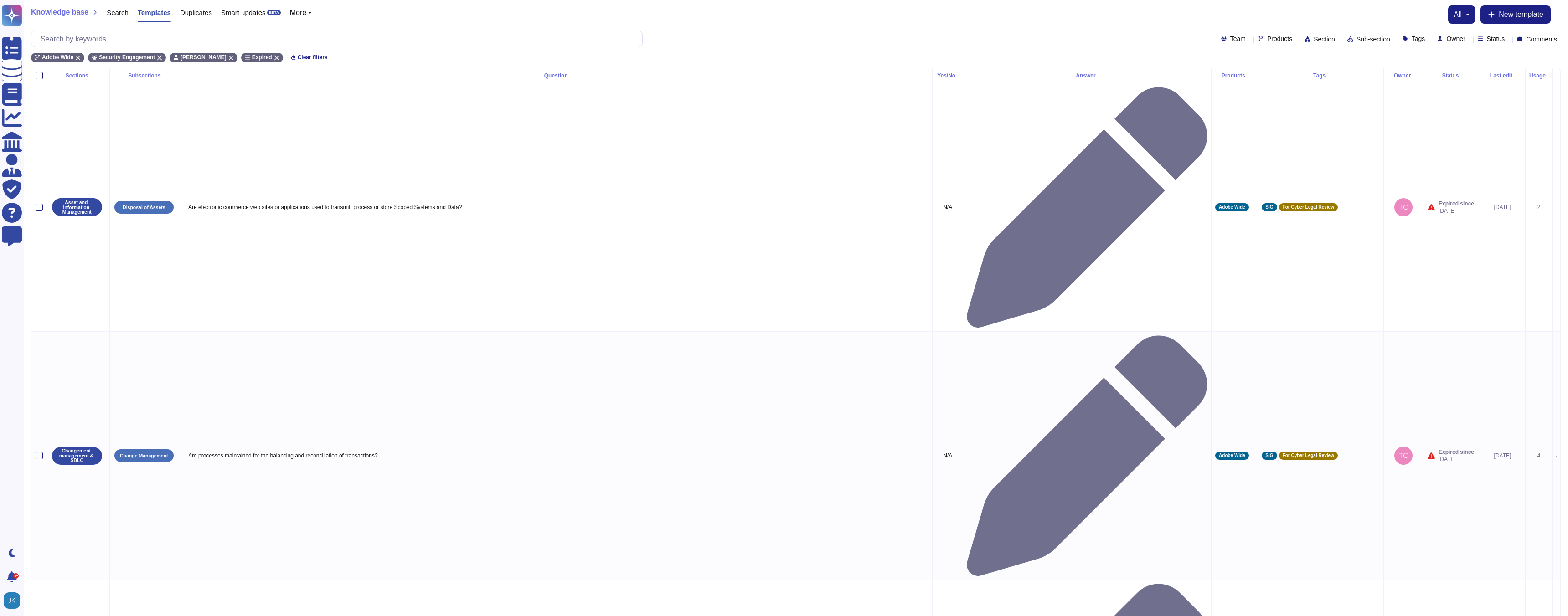
click at [39, 73] on div at bounding box center [39, 75] width 7 height 7
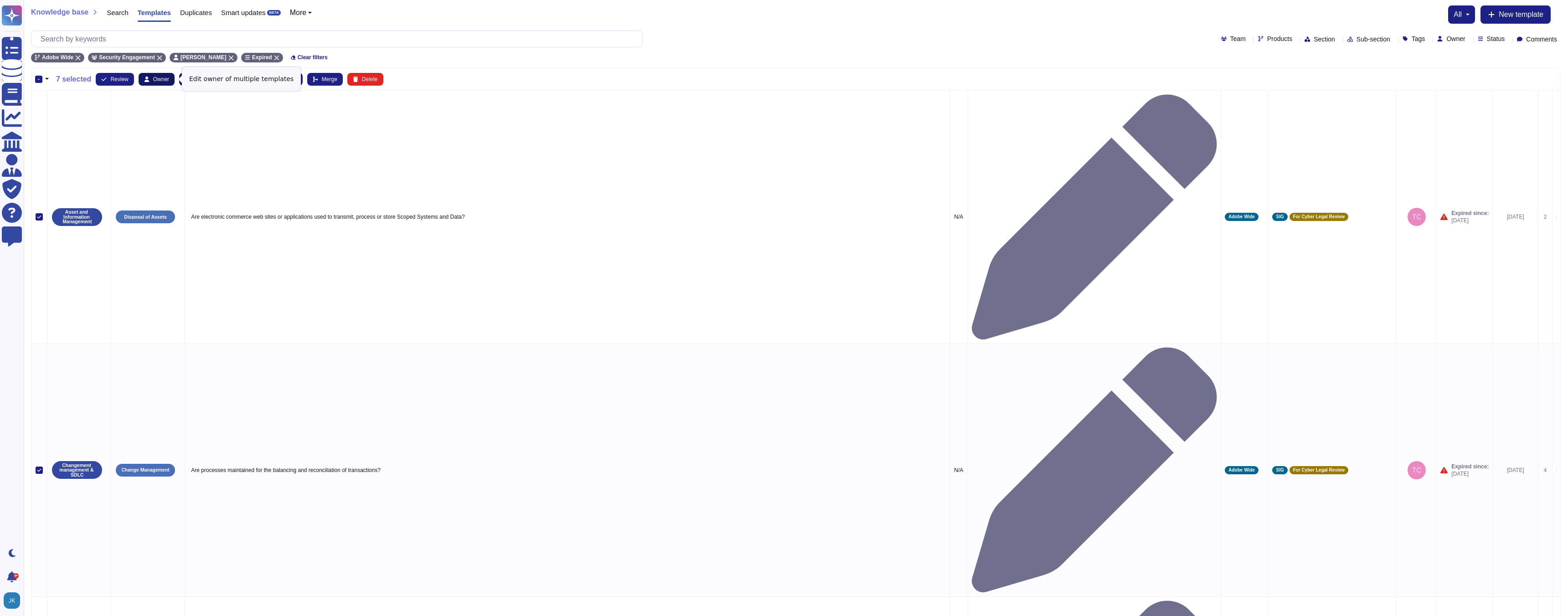
click at [169, 82] on button "Owner" at bounding box center [157, 80] width 36 height 13
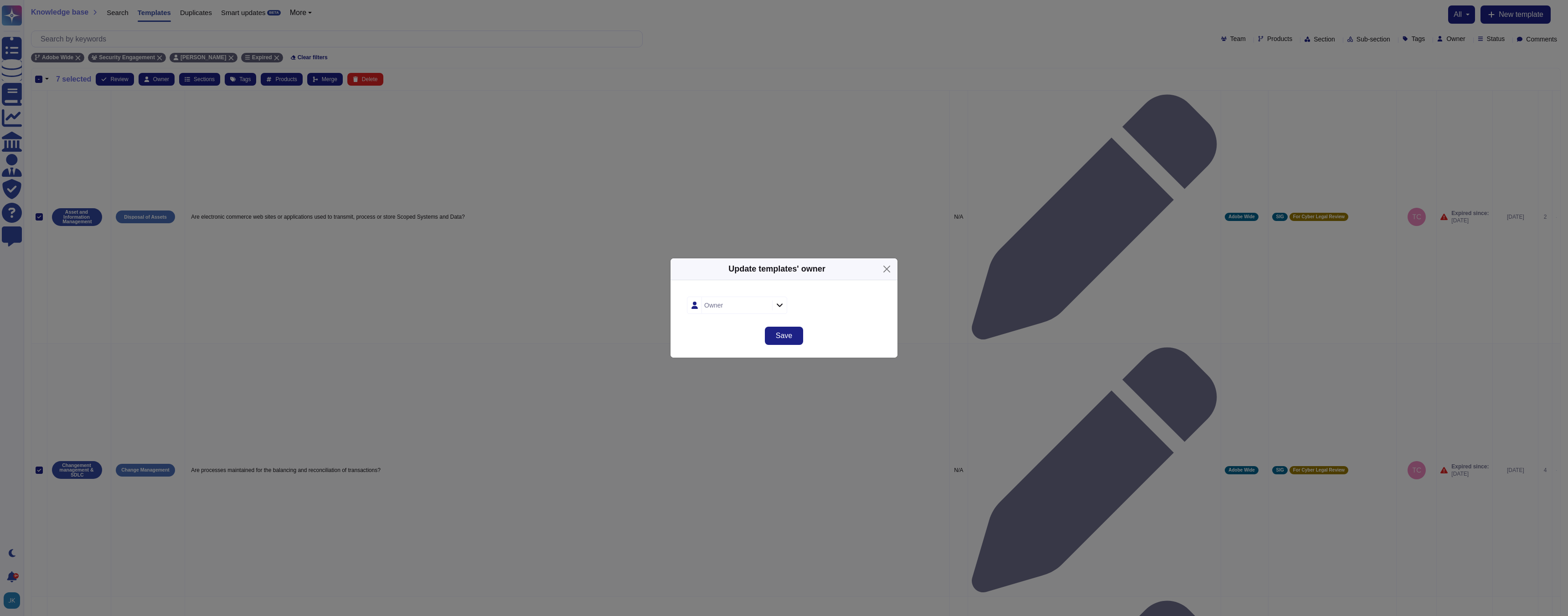
click at [741, 307] on div "Owner" at bounding box center [736, 305] width 68 height 17
type input "ric"
click at [714, 378] on span "[PERSON_NAME]" at bounding box center [739, 377] width 56 height 8
click at [780, 334] on span "Save" at bounding box center [784, 336] width 17 height 7
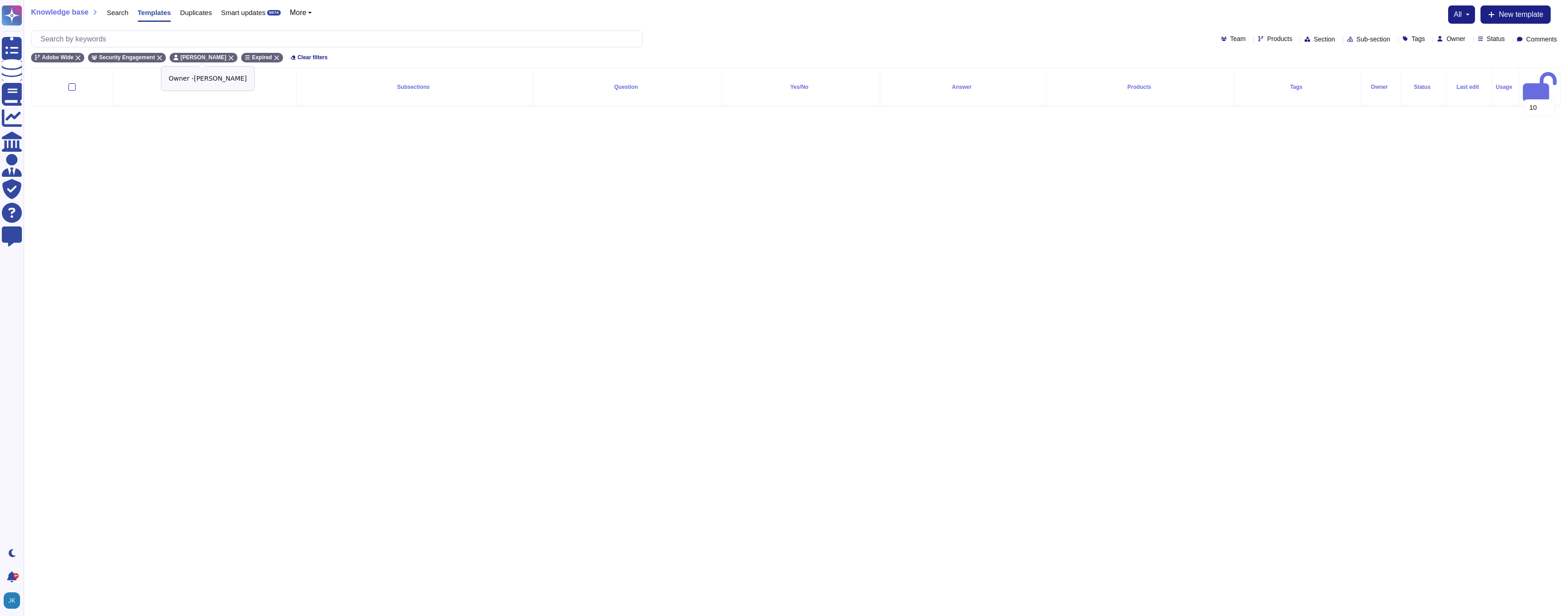
click at [228, 58] on icon at bounding box center [231, 58] width 6 height 6
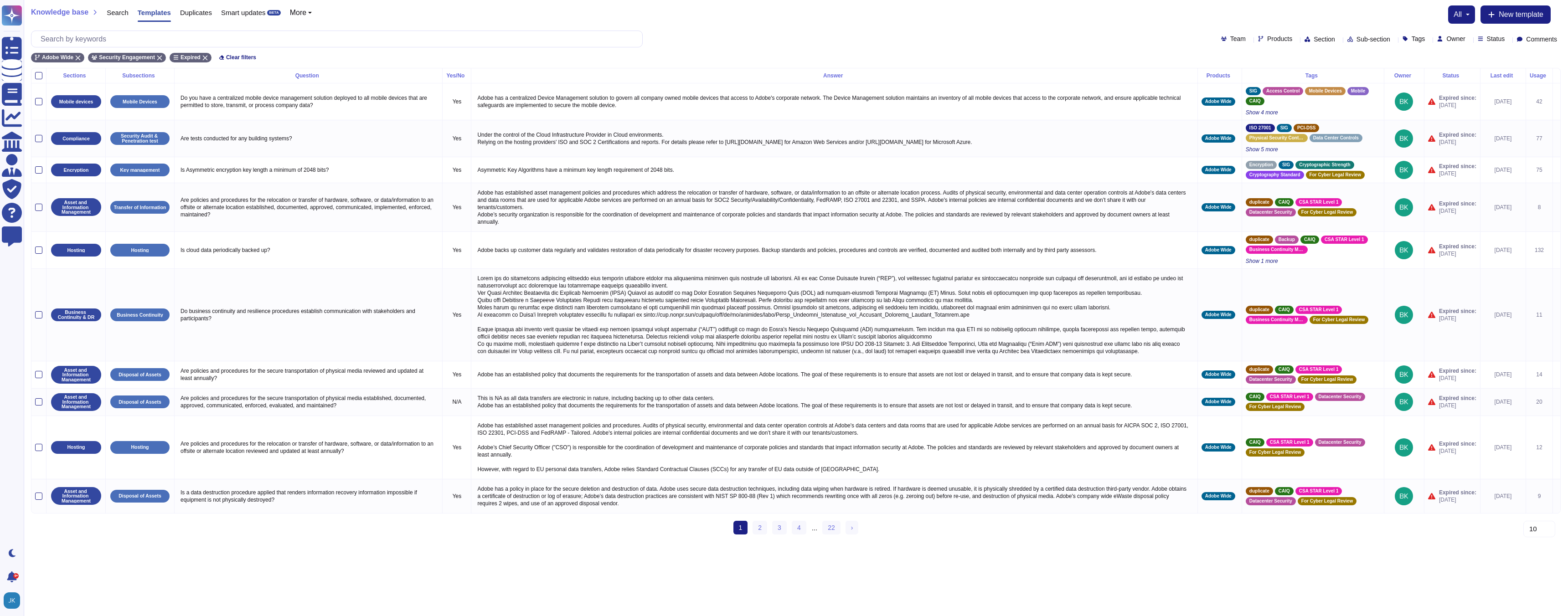
click at [1451, 37] on div "Owner" at bounding box center [1452, 38] width 31 height 7
click at [1447, 62] on input "text" at bounding box center [1517, 59] width 172 height 16
type input "bryce"
click at [1440, 82] on div at bounding box center [1434, 82] width 15 height 11
click at [39, 78] on div at bounding box center [39, 75] width 7 height 7
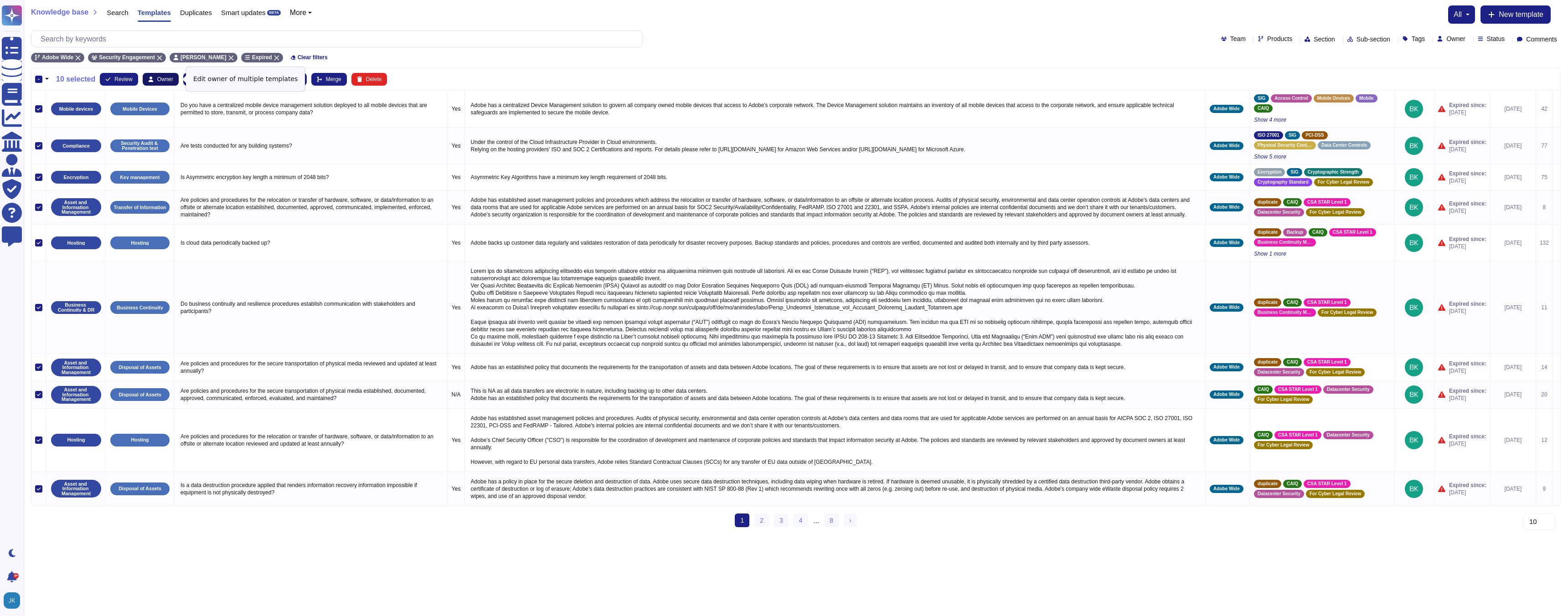
click at [169, 80] on span "Owner" at bounding box center [165, 79] width 16 height 6
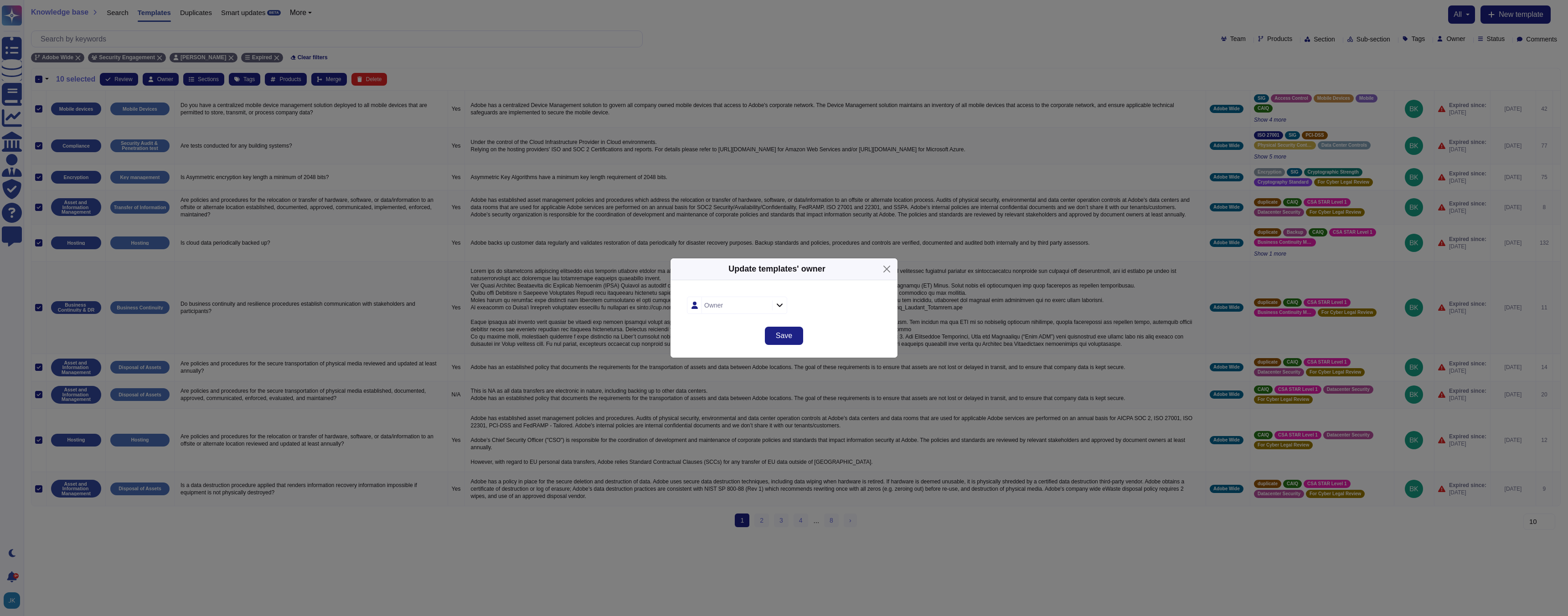
click at [778, 305] on icon at bounding box center [779, 306] width 6 height 4
type input "r"
type input "[PERSON_NAME]"
click at [714, 356] on span "[PERSON_NAME]" at bounding box center [739, 354] width 56 height 8
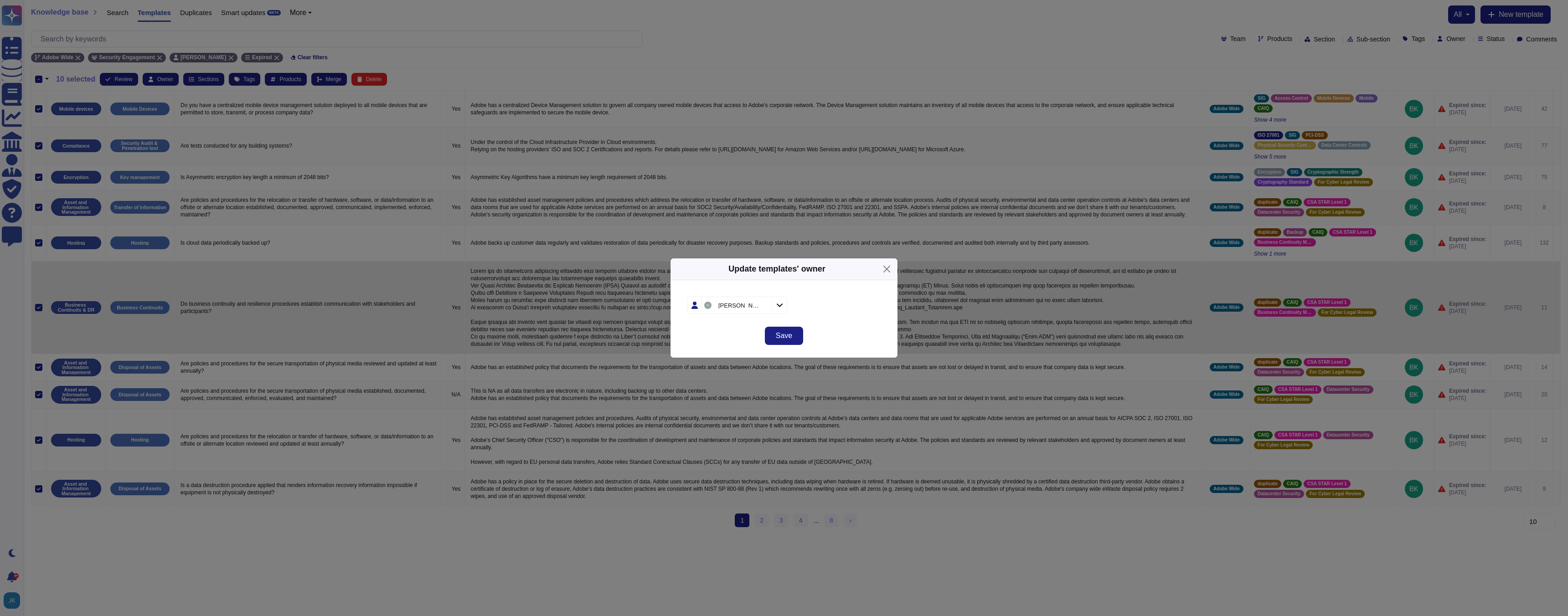
click at [788, 338] on span "Save" at bounding box center [784, 336] width 17 height 7
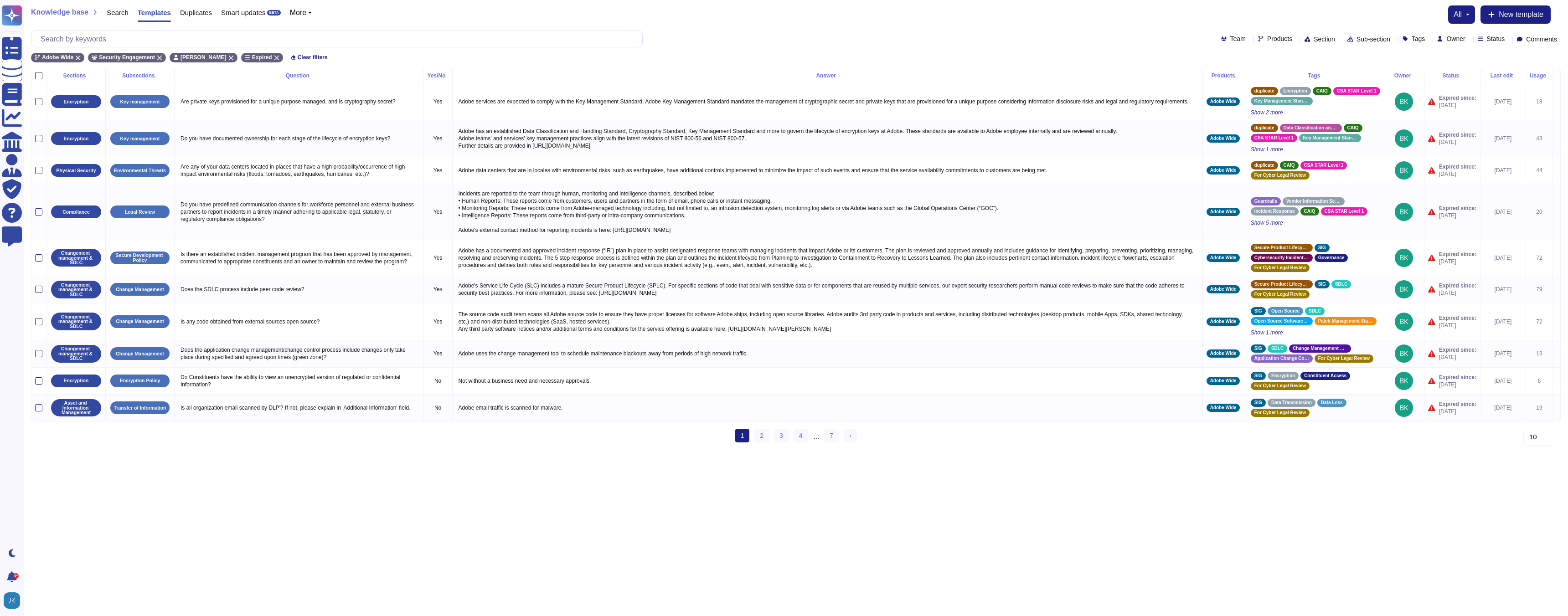
click at [37, 75] on div at bounding box center [39, 75] width 7 height 7
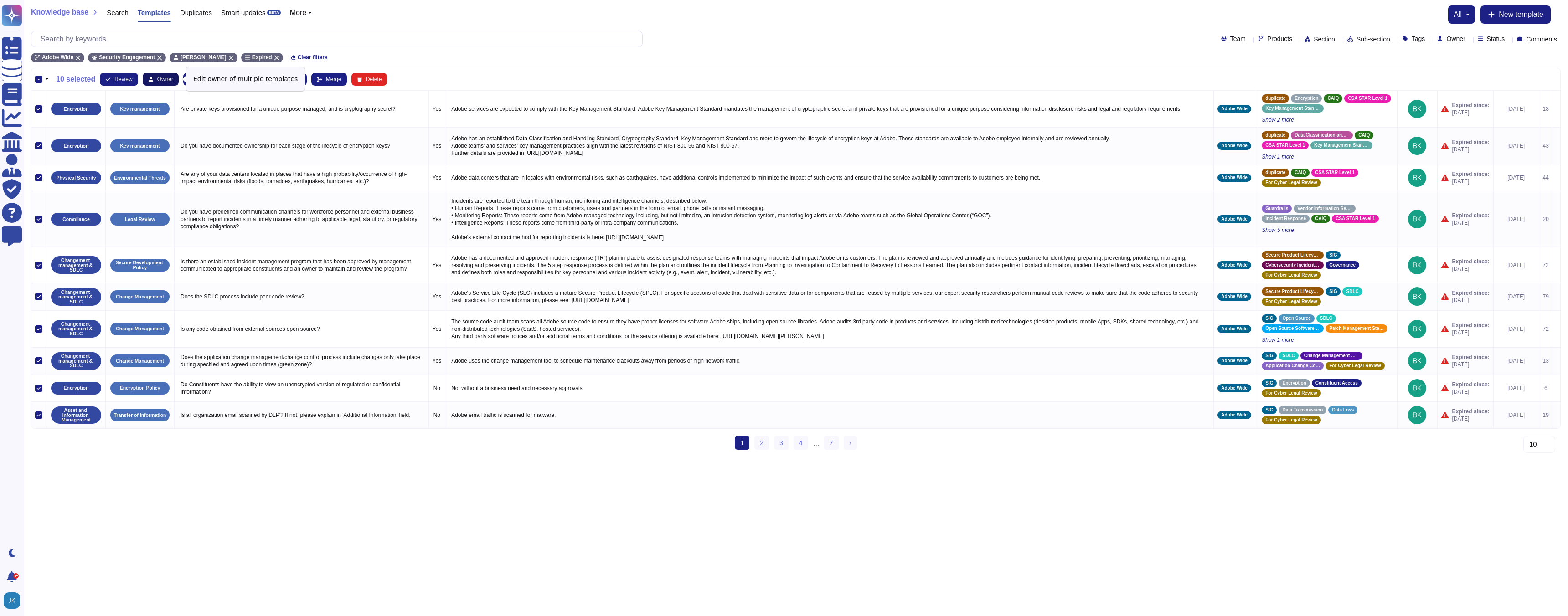
click at [169, 84] on button "Owner" at bounding box center [160, 80] width 36 height 13
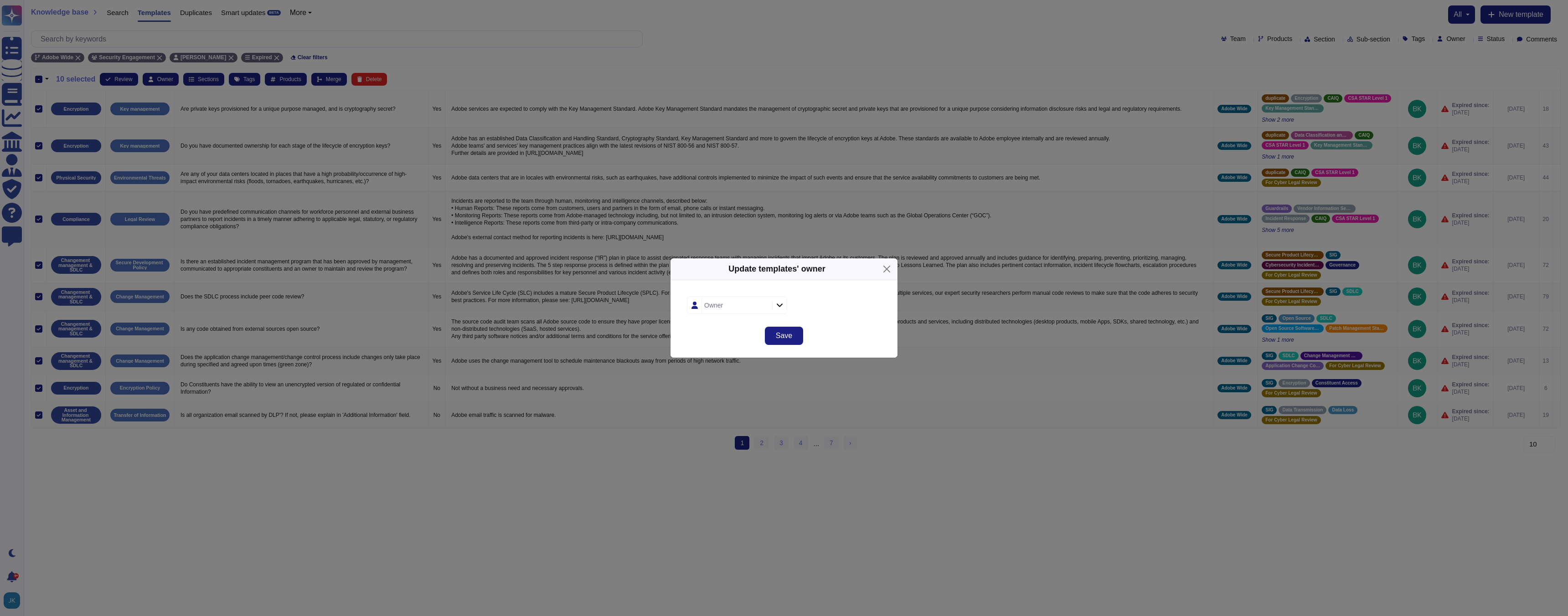
click at [738, 309] on div "Owner" at bounding box center [736, 305] width 68 height 17
type input "[PERSON_NAME]"
click at [721, 356] on span "[PERSON_NAME]" at bounding box center [739, 354] width 56 height 8
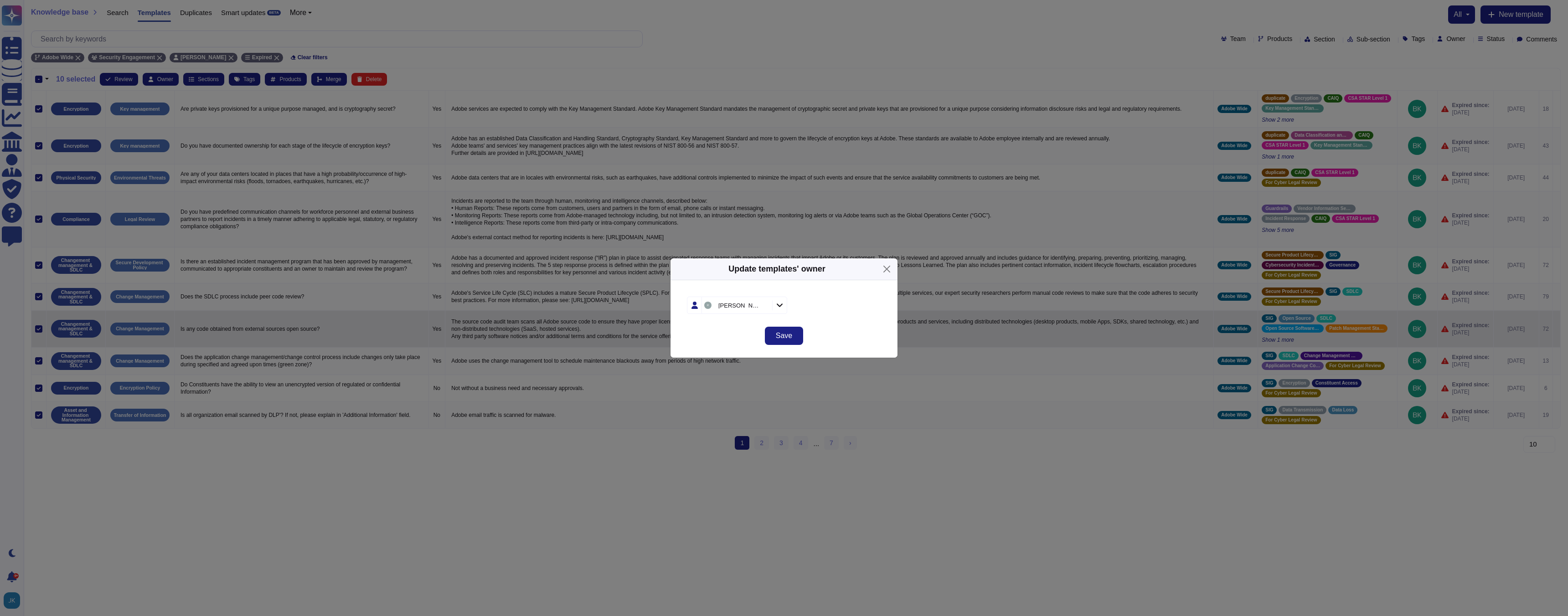
click at [787, 336] on span "Save" at bounding box center [784, 336] width 17 height 7
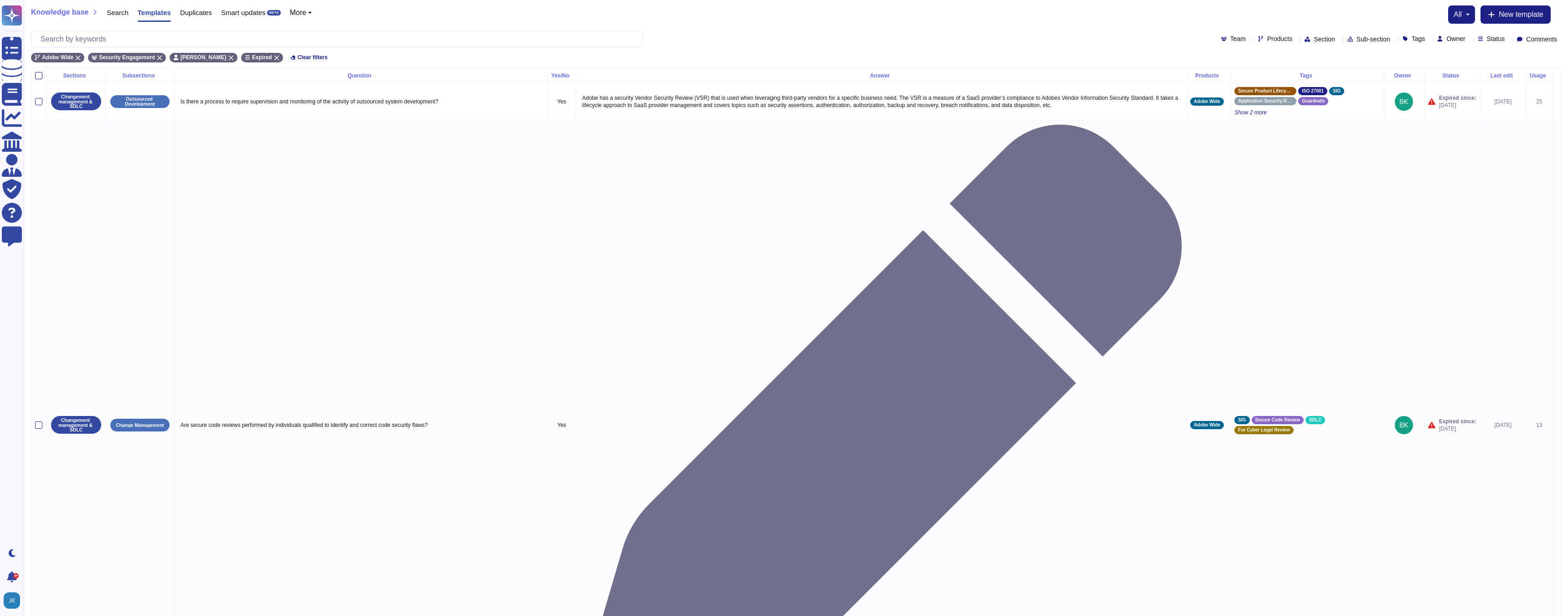
click at [39, 76] on div at bounding box center [39, 75] width 7 height 7
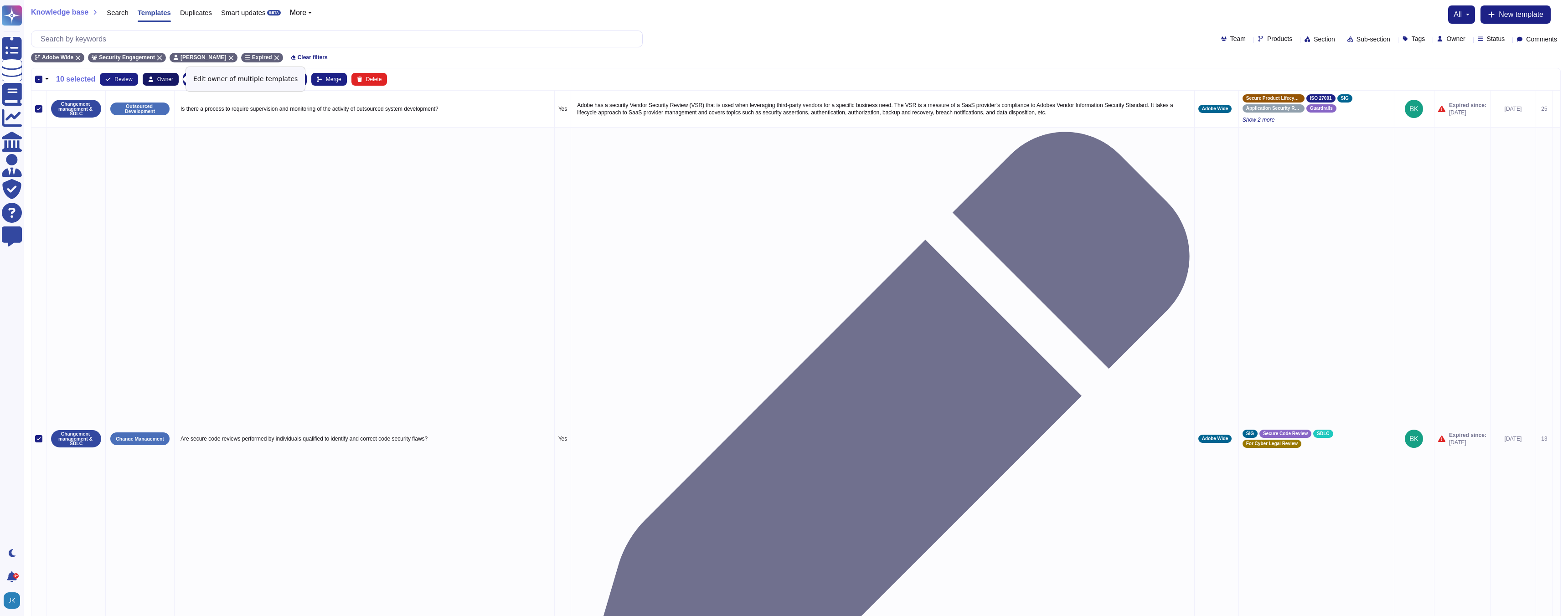
click at [164, 80] on span "Owner" at bounding box center [165, 79] width 16 height 6
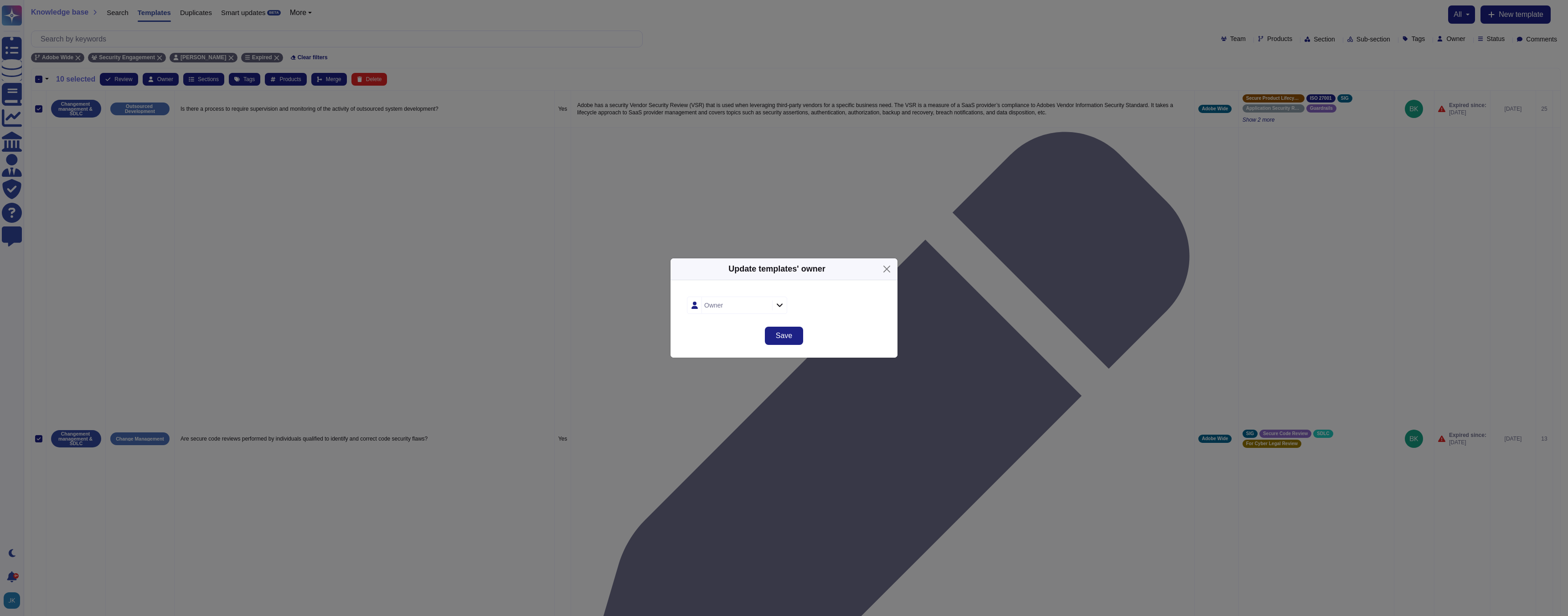
click at [730, 311] on div "Owner" at bounding box center [736, 305] width 68 height 17
type input "[PERSON_NAME]"
click at [724, 356] on span "[PERSON_NAME]" at bounding box center [739, 354] width 56 height 8
click at [779, 336] on span "Save" at bounding box center [784, 336] width 17 height 7
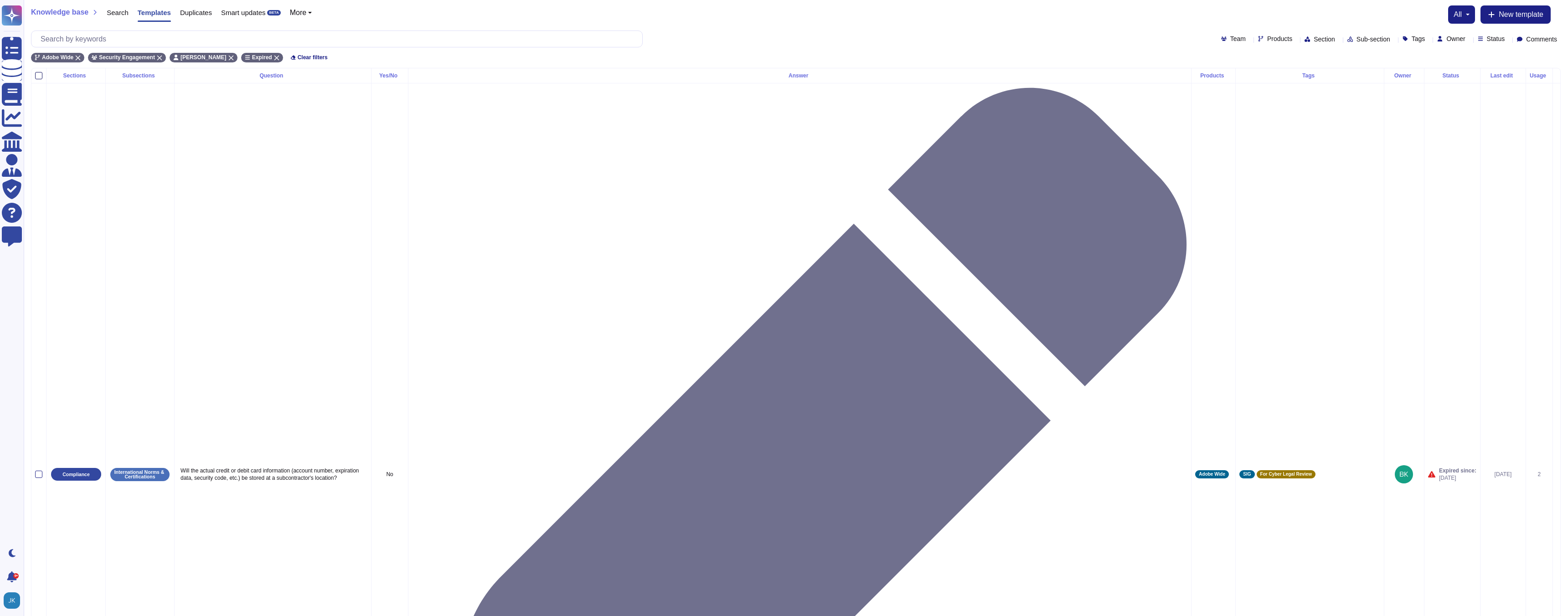
click at [38, 74] on div at bounding box center [39, 75] width 7 height 7
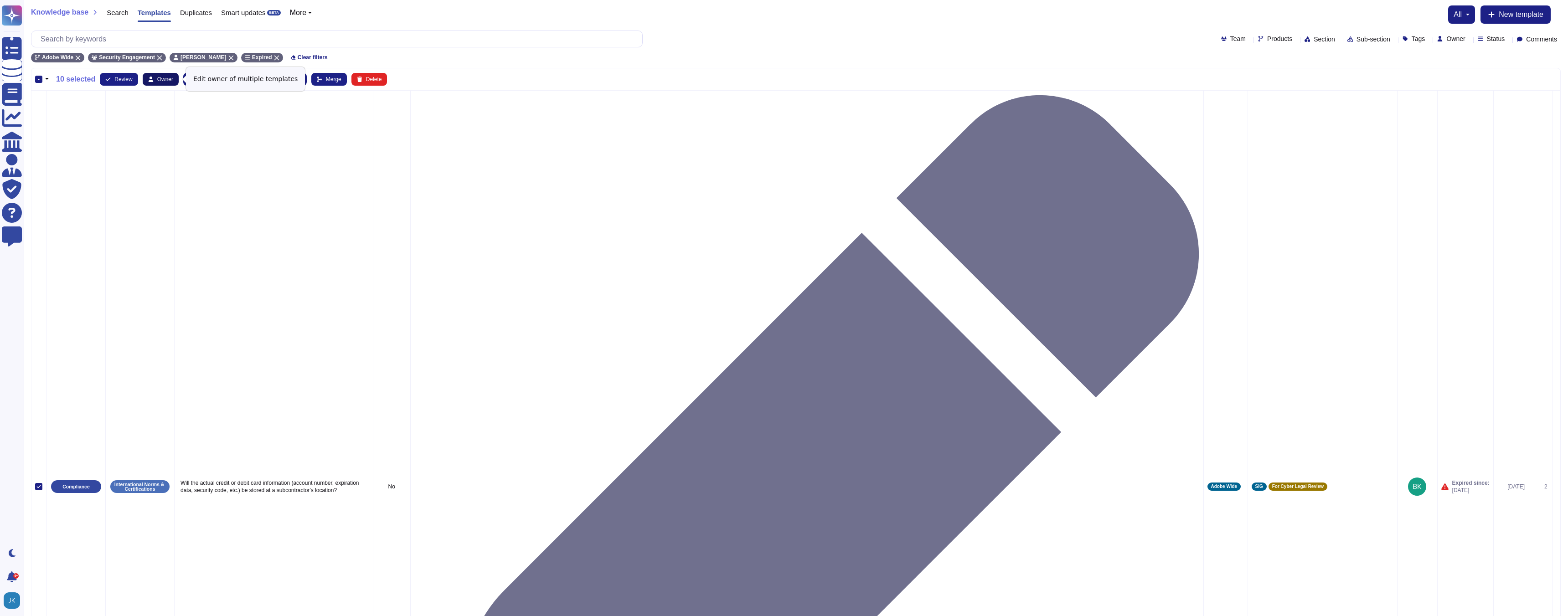
click at [168, 79] on span "Owner" at bounding box center [165, 79] width 16 height 6
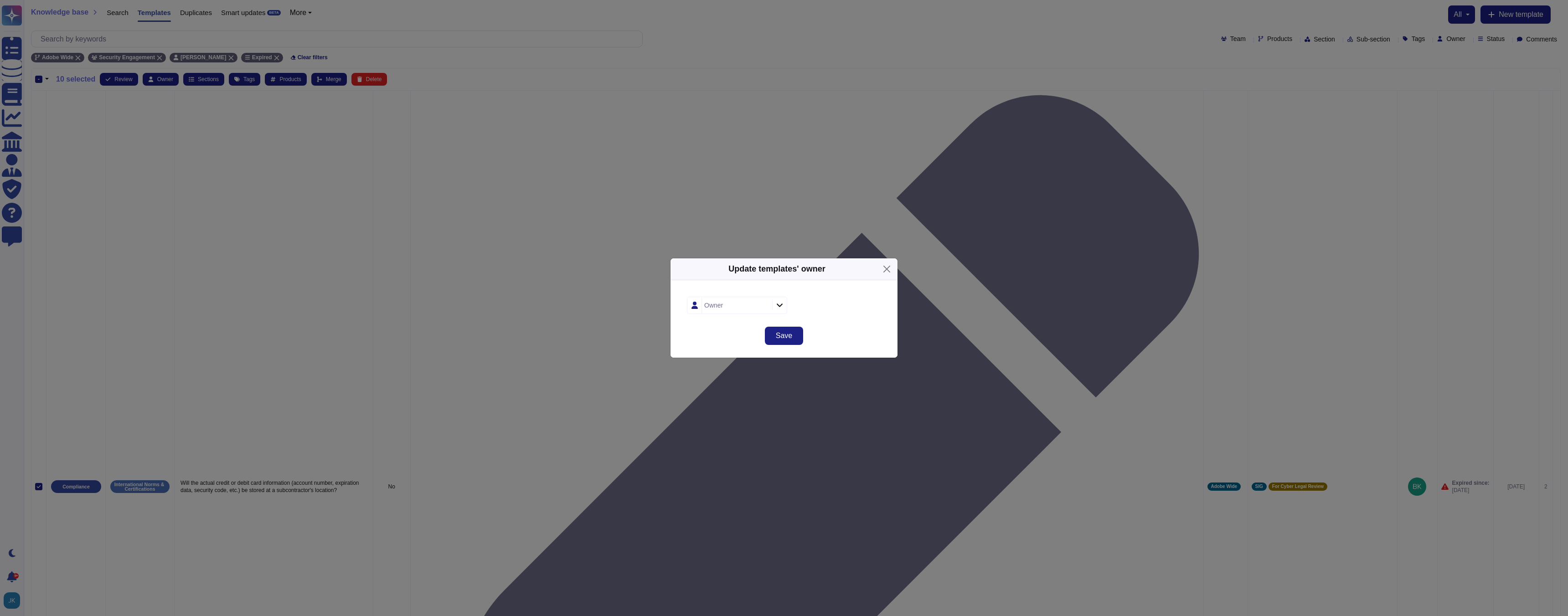
click at [727, 309] on div "Owner" at bounding box center [736, 305] width 68 height 17
type input "[PERSON_NAME]"
click at [728, 356] on span "[PERSON_NAME]" at bounding box center [739, 354] width 56 height 8
click at [789, 334] on span "Save" at bounding box center [784, 336] width 17 height 7
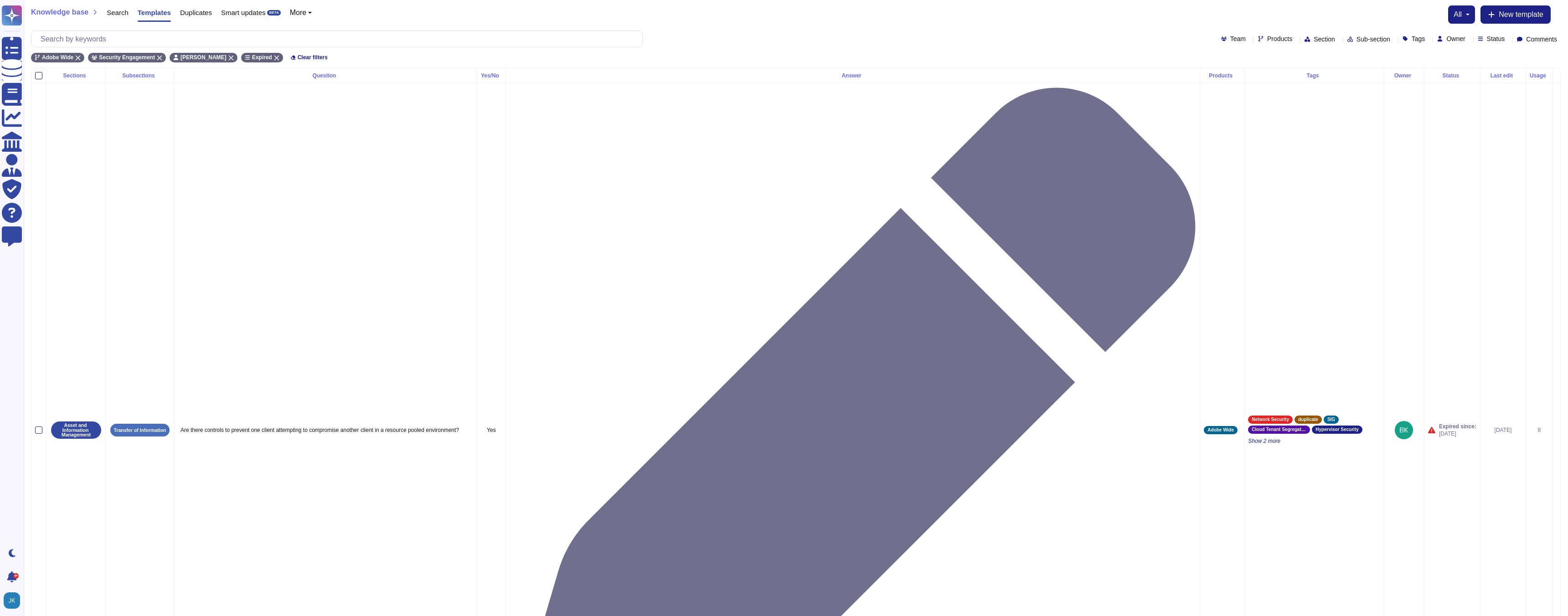
click at [40, 74] on div at bounding box center [39, 75] width 7 height 7
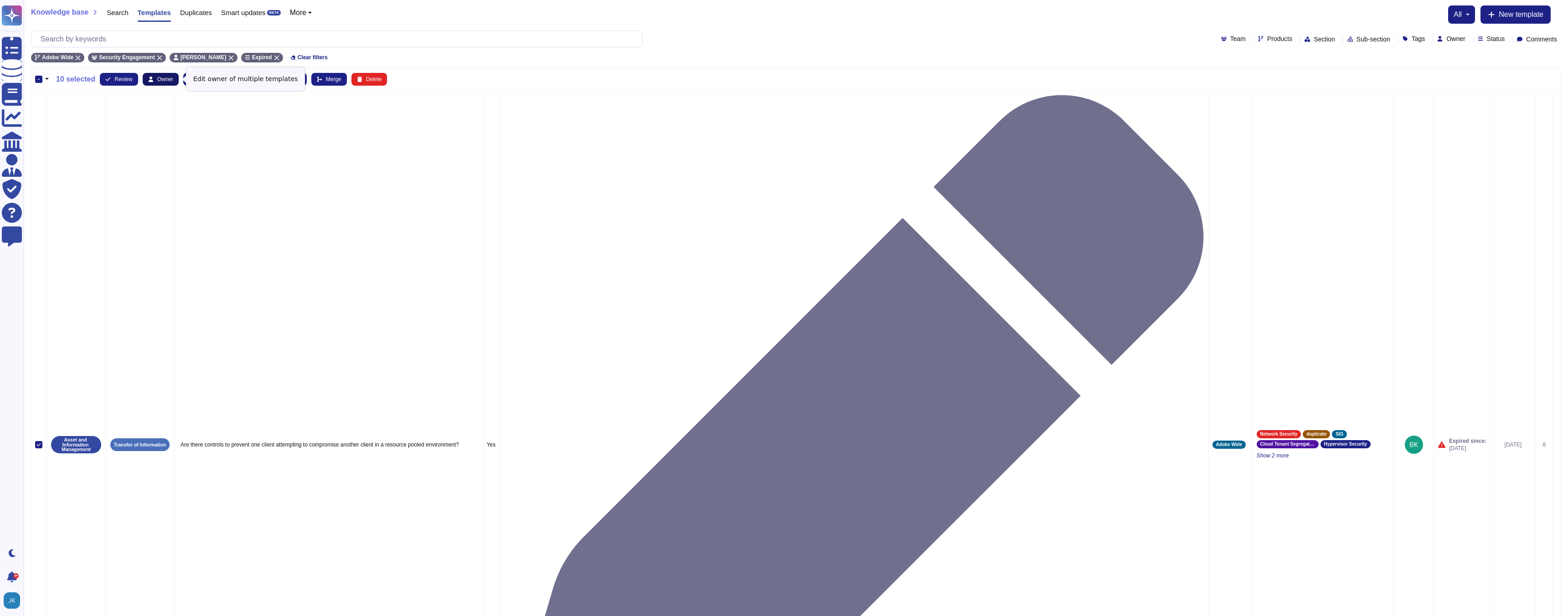
click at [163, 81] on span "Owner" at bounding box center [165, 79] width 16 height 6
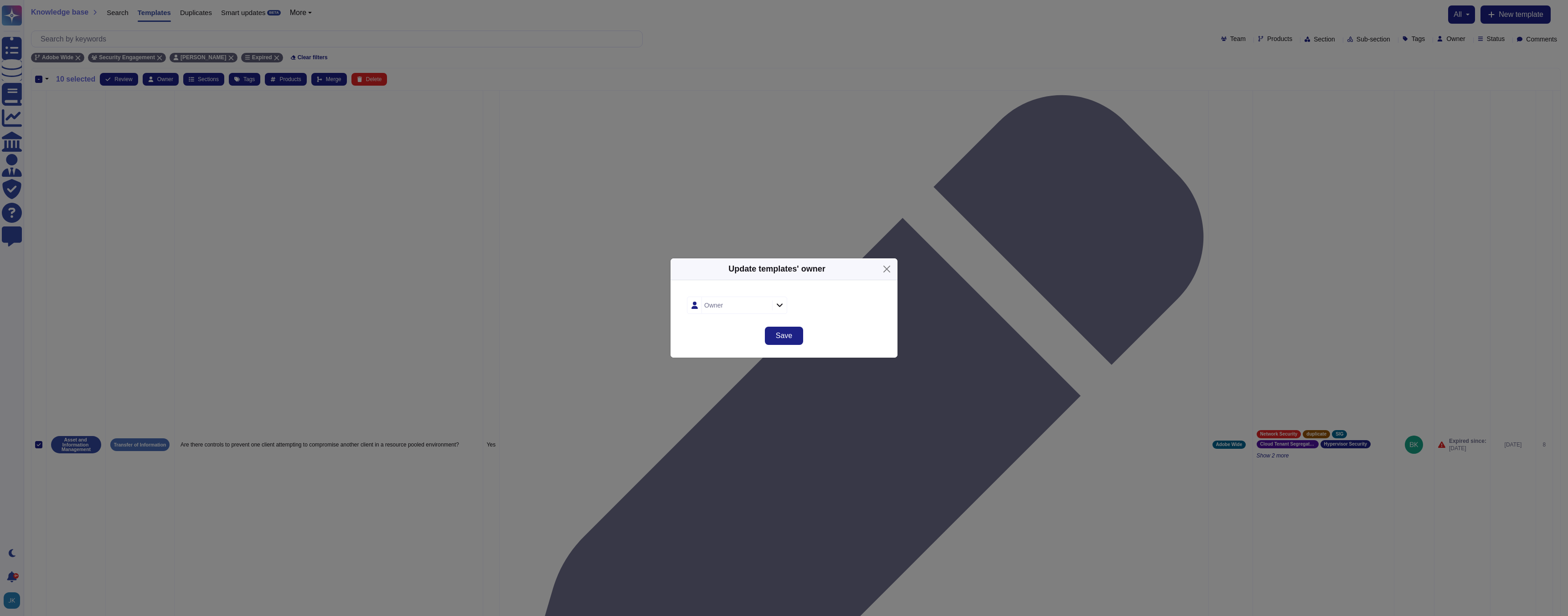
click at [737, 306] on div "Owner" at bounding box center [736, 305] width 68 height 17
type input "[PERSON_NAME]"
click at [718, 355] on span "[PERSON_NAME]" at bounding box center [739, 354] width 56 height 8
click at [785, 332] on span "Save" at bounding box center [784, 336] width 17 height 7
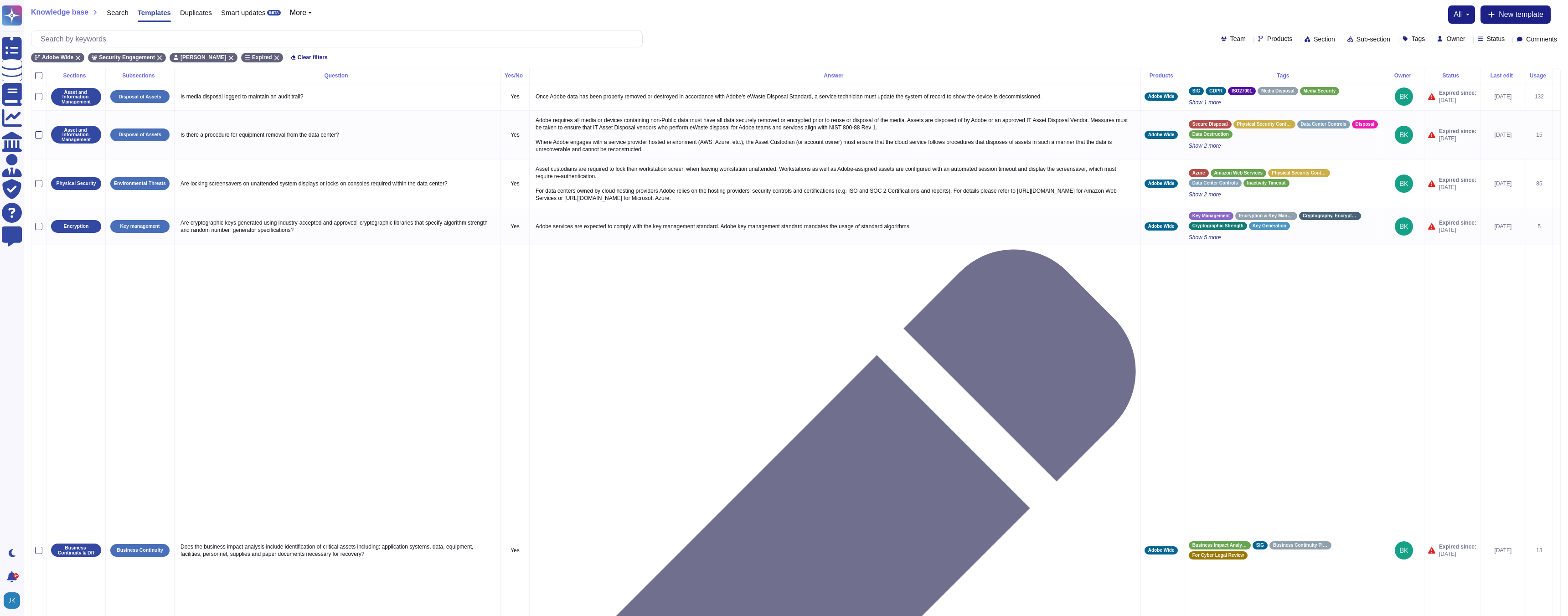
click at [39, 73] on div at bounding box center [39, 75] width 7 height 7
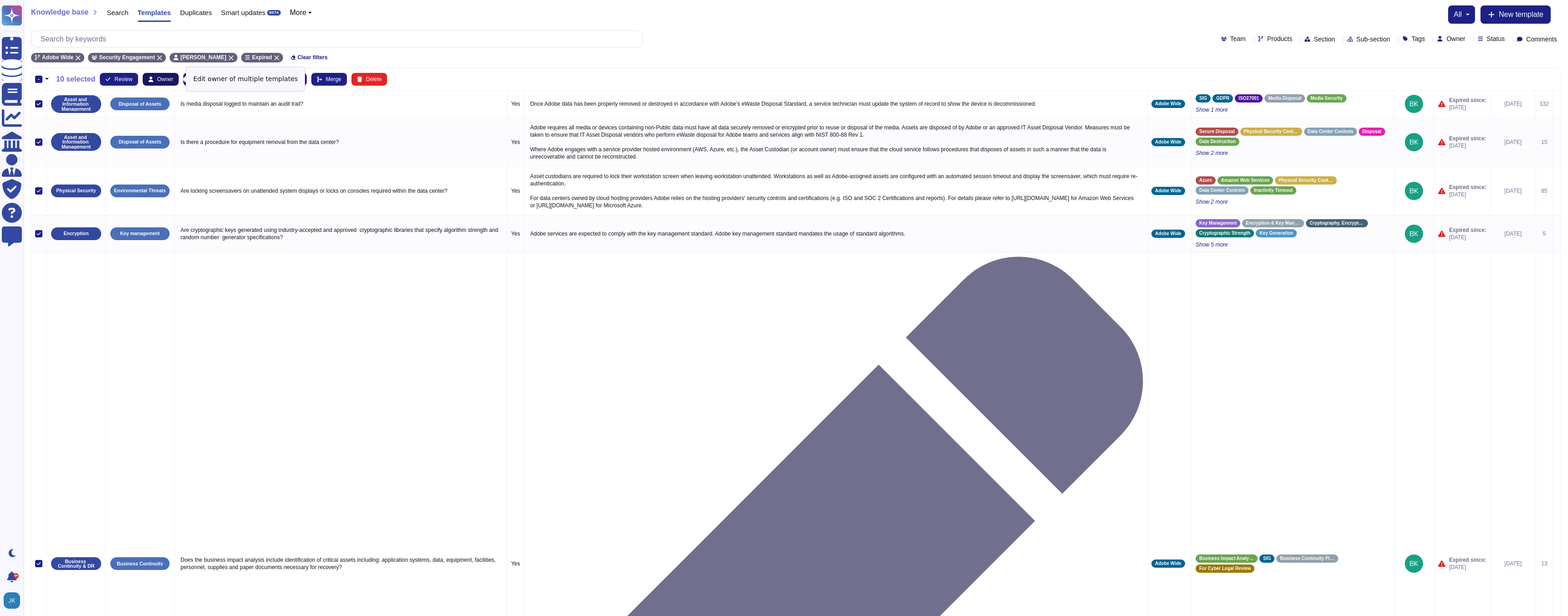
click at [168, 80] on span "Owner" at bounding box center [165, 79] width 16 height 6
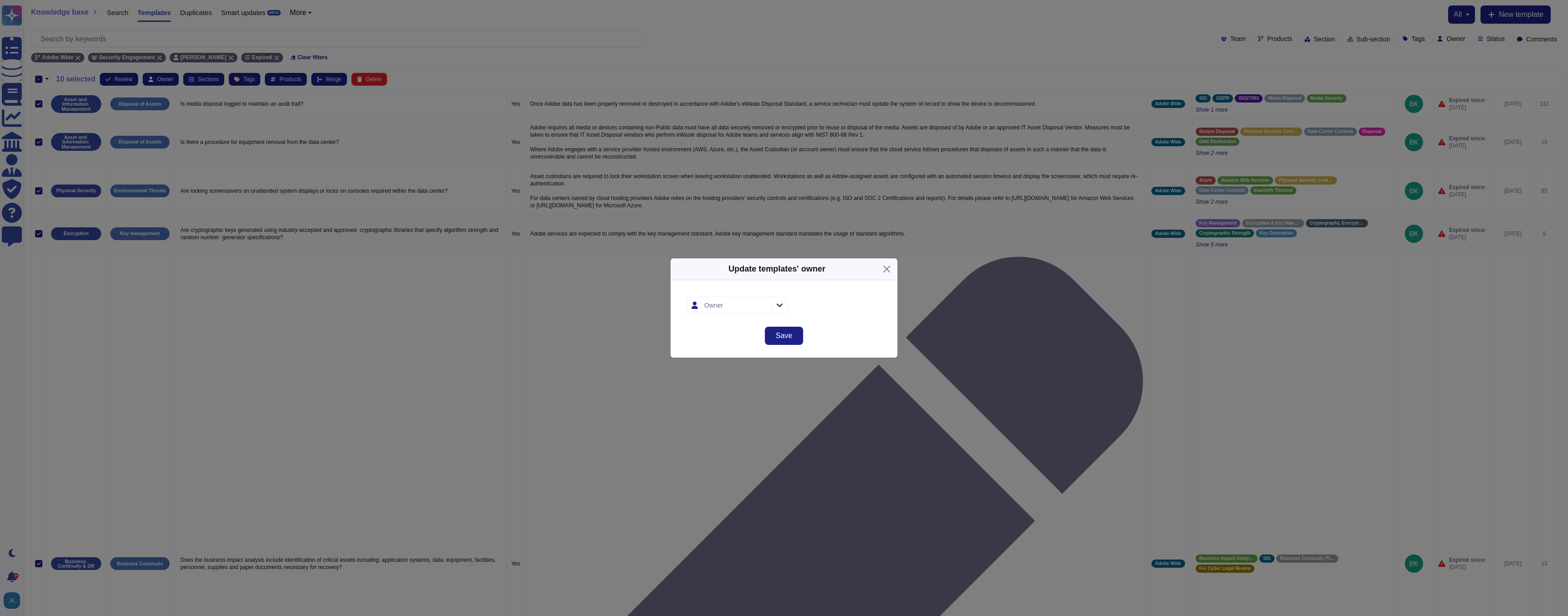
click at [732, 304] on div "Owner" at bounding box center [736, 305] width 68 height 17
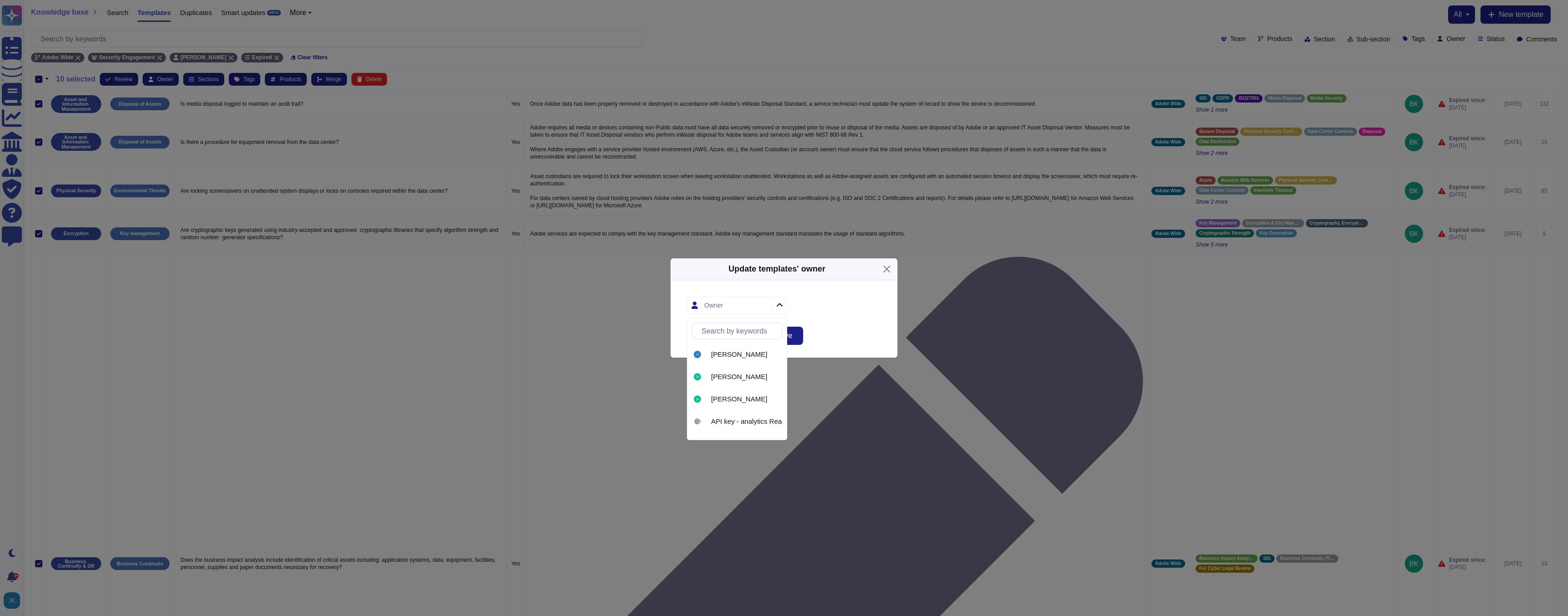
click at [732, 304] on div "Owner" at bounding box center [736, 305] width 68 height 17
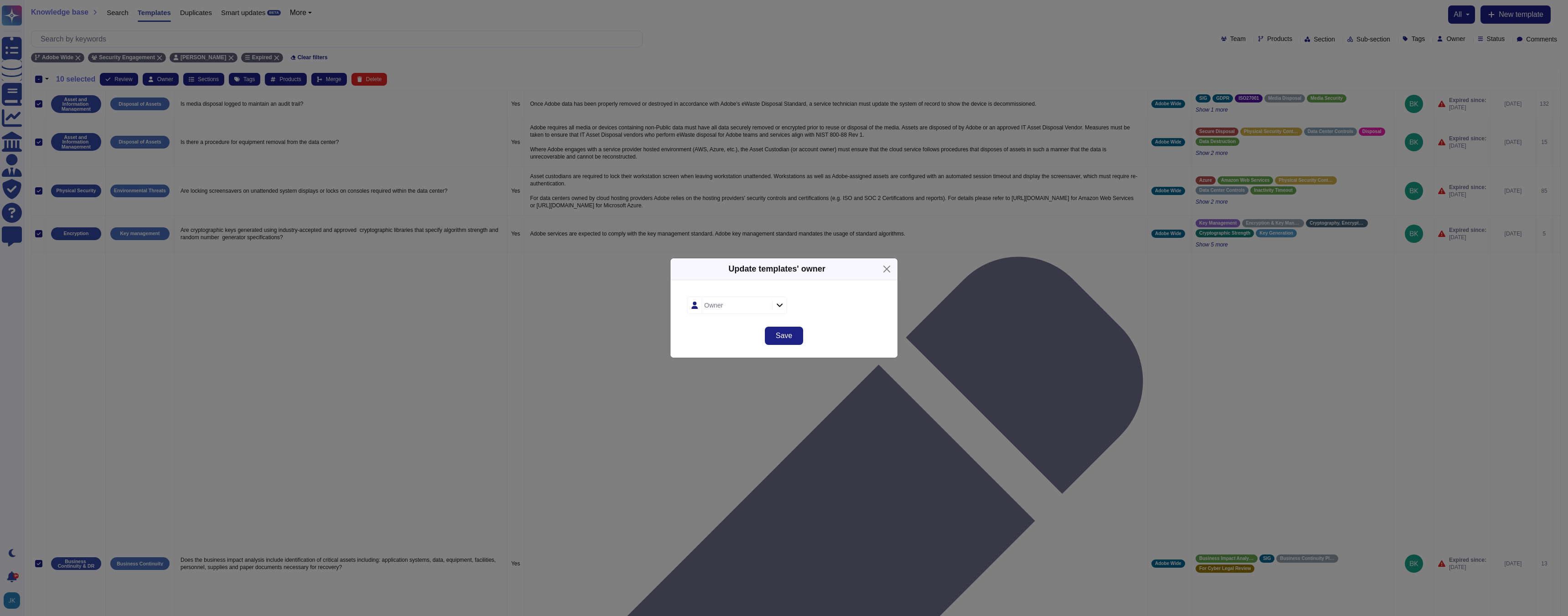
click at [733, 309] on div "Owner" at bounding box center [736, 305] width 68 height 17
type input "[PERSON_NAME]"
click at [719, 353] on span "[PERSON_NAME]" at bounding box center [739, 354] width 56 height 8
click at [785, 337] on span "Save" at bounding box center [784, 336] width 17 height 7
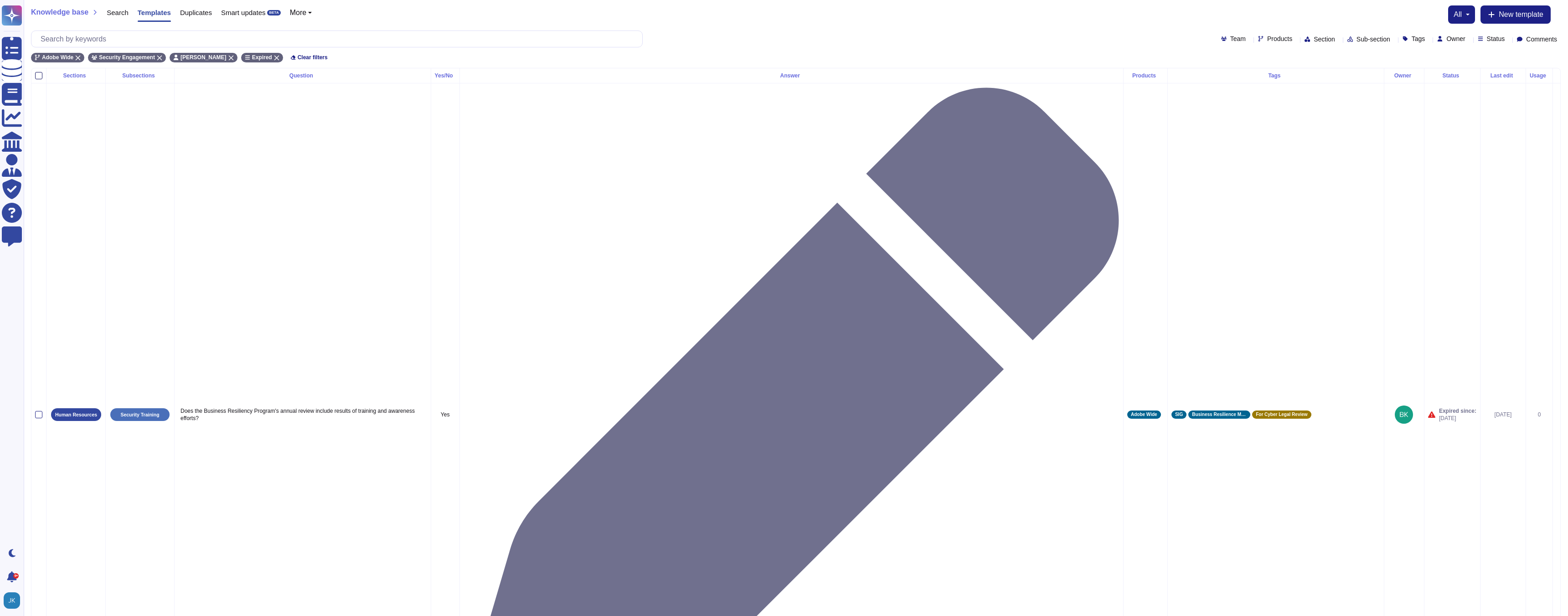
click at [37, 75] on div at bounding box center [39, 75] width 7 height 7
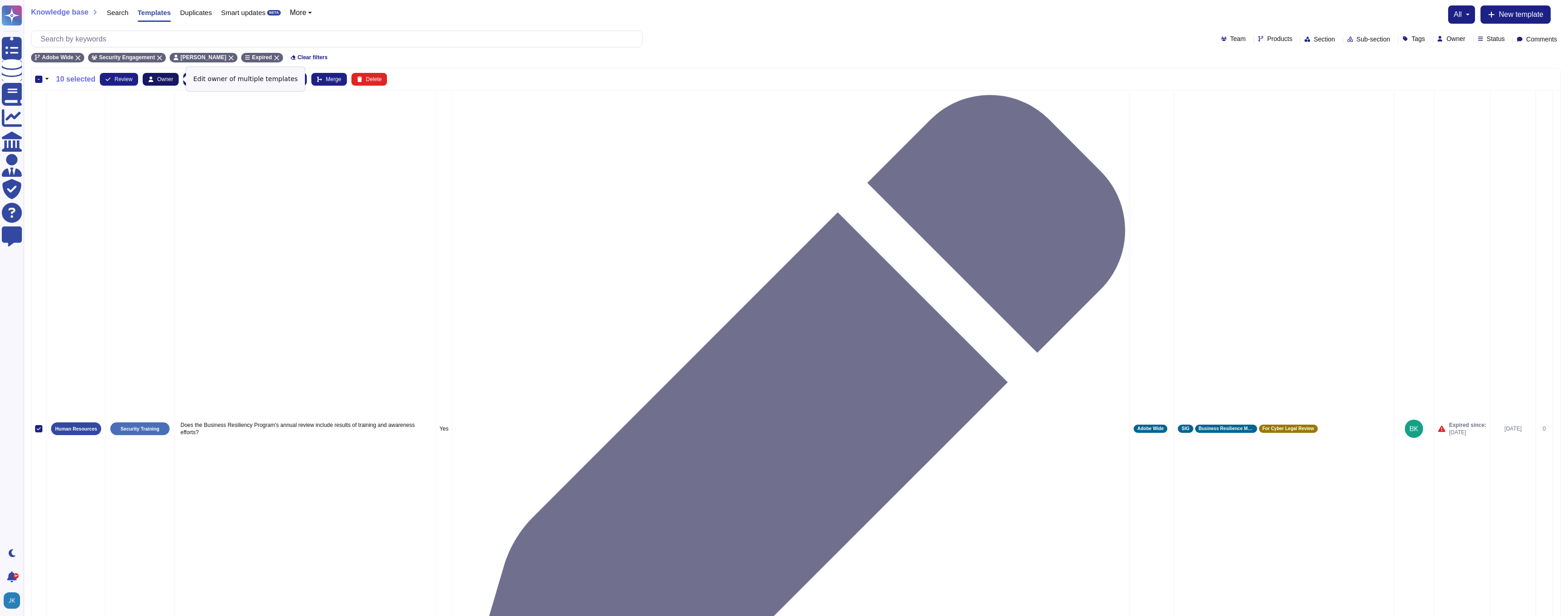
click at [169, 77] on span "Owner" at bounding box center [165, 79] width 16 height 6
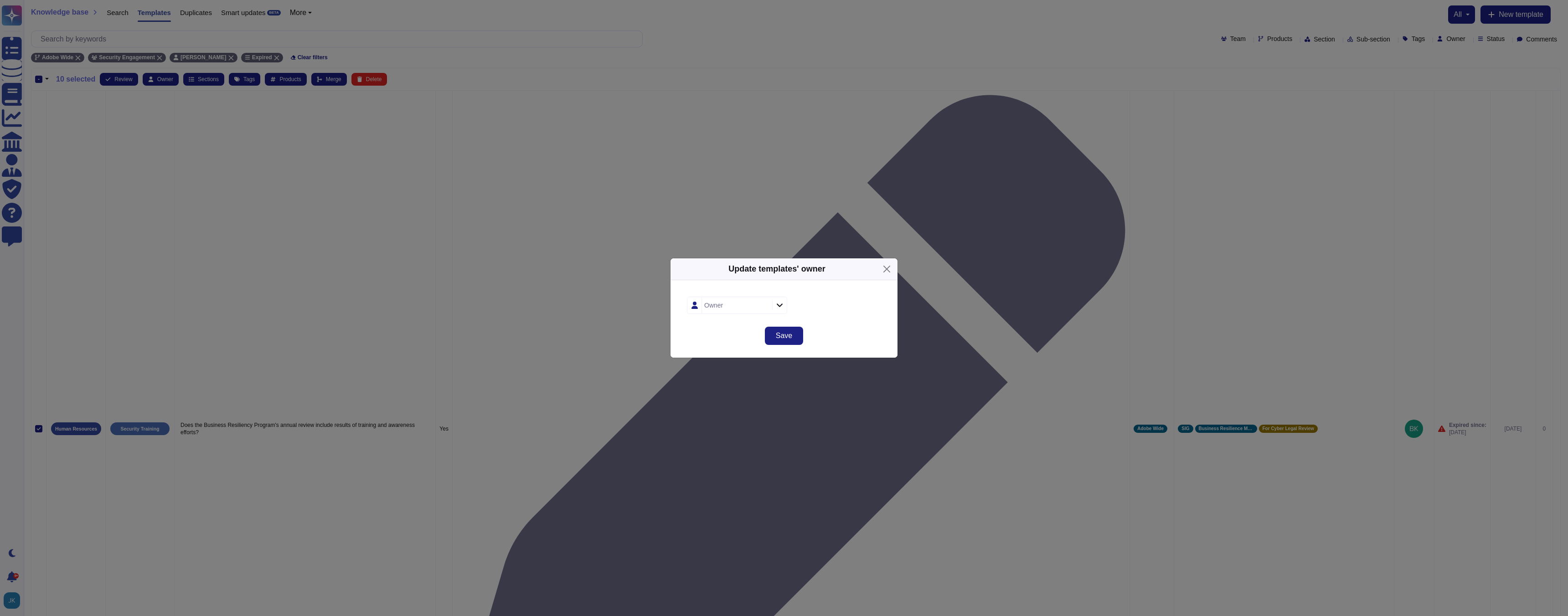
click at [728, 307] on div "Owner" at bounding box center [736, 305] width 68 height 17
type input "[PERSON_NAME]"
click at [717, 352] on span "[PERSON_NAME]" at bounding box center [739, 354] width 56 height 8
click at [780, 333] on span "Save" at bounding box center [784, 336] width 17 height 7
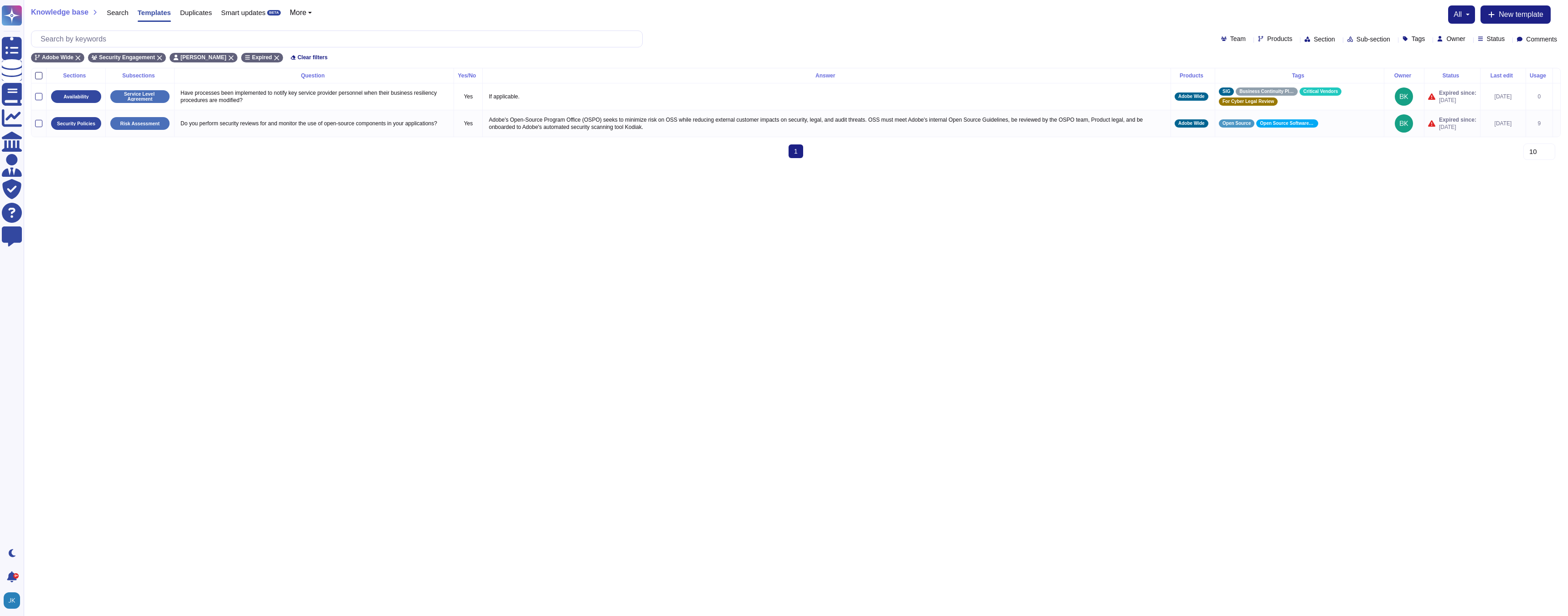
click at [40, 78] on div at bounding box center [39, 75] width 7 height 7
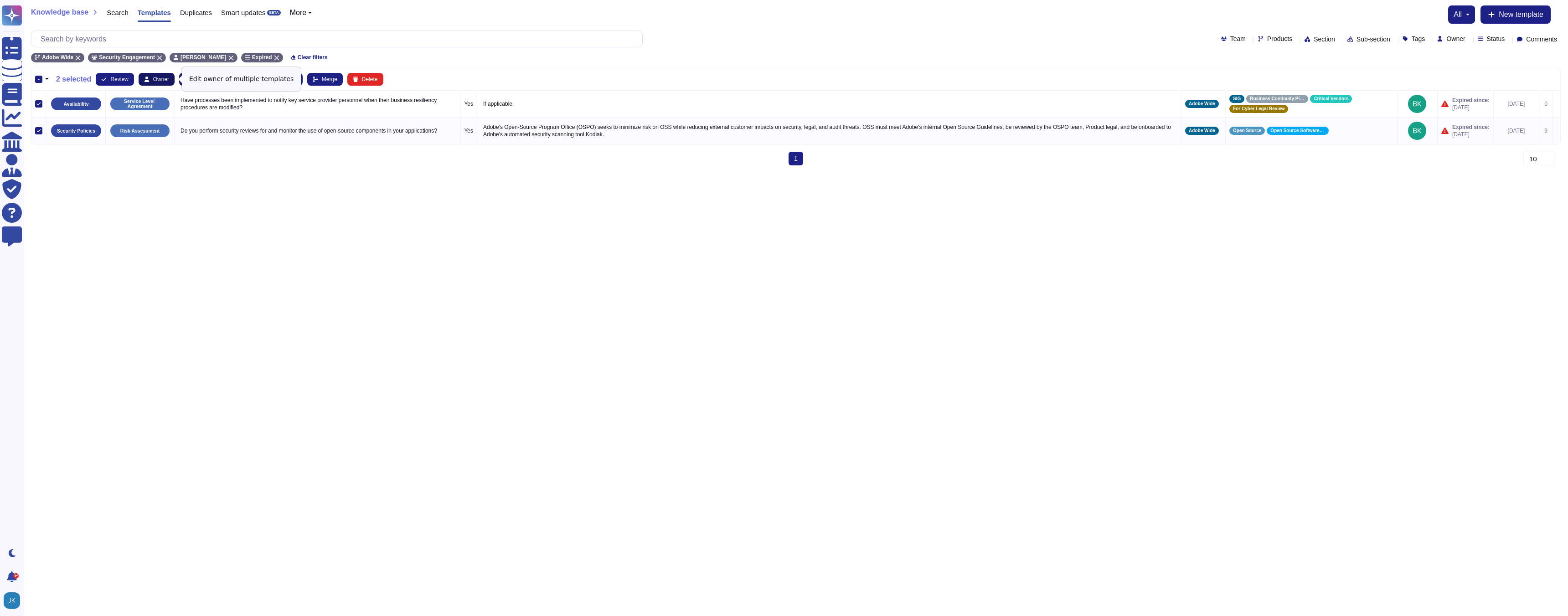
click at [159, 80] on span "Owner" at bounding box center [161, 79] width 16 height 6
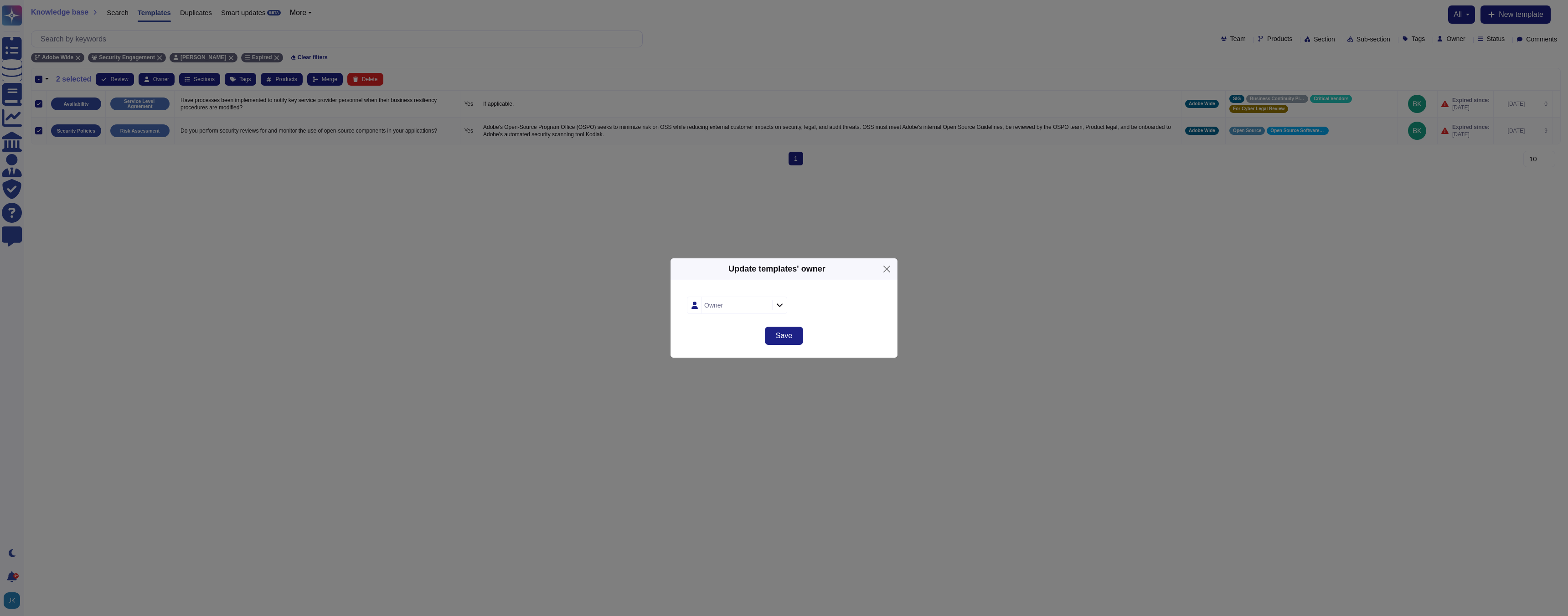
click at [736, 307] on div "Owner" at bounding box center [736, 305] width 68 height 17
type input "[PERSON_NAME]"
click at [736, 359] on div "[PERSON_NAME]" at bounding box center [737, 354] width 90 height 21
click at [785, 334] on span "Save" at bounding box center [784, 336] width 17 height 7
